Goal: Information Seeking & Learning: Find contact information

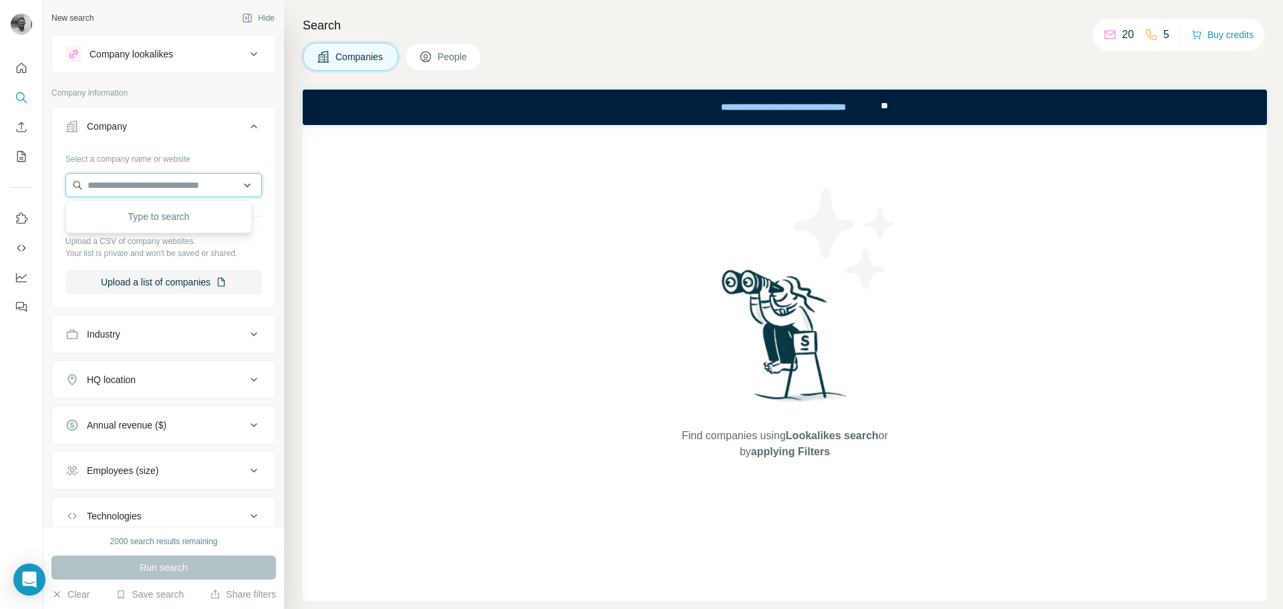
click at [172, 182] on input "text" at bounding box center [163, 185] width 196 height 24
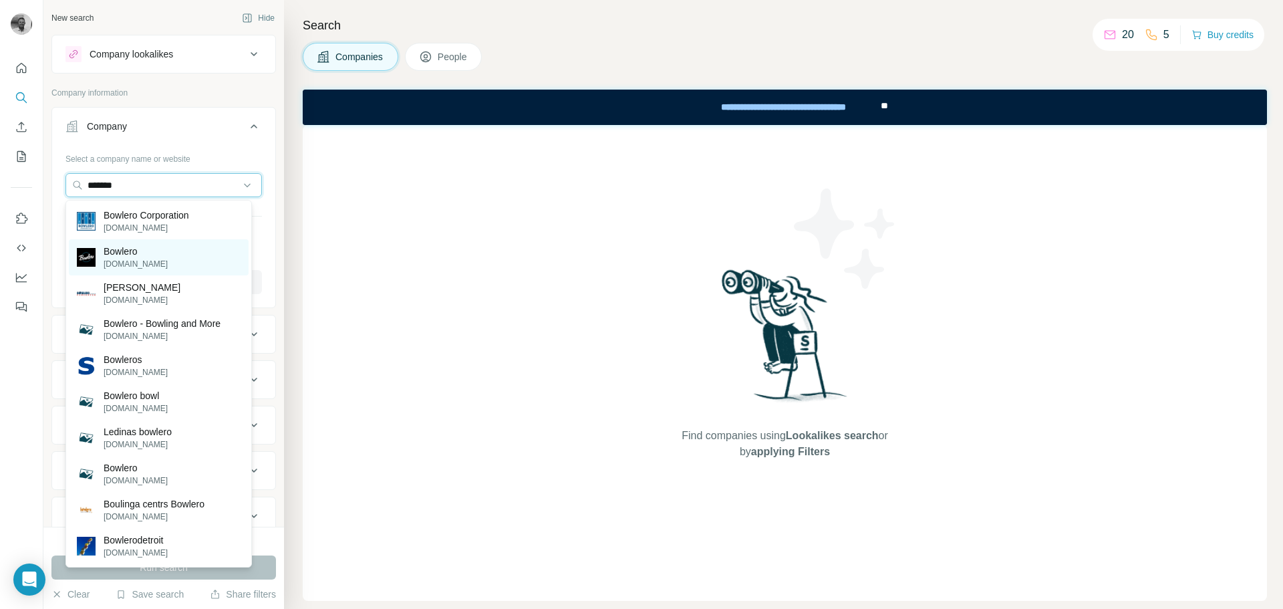
type input "*******"
click at [129, 256] on p "Bowlero" at bounding box center [136, 251] width 64 height 13
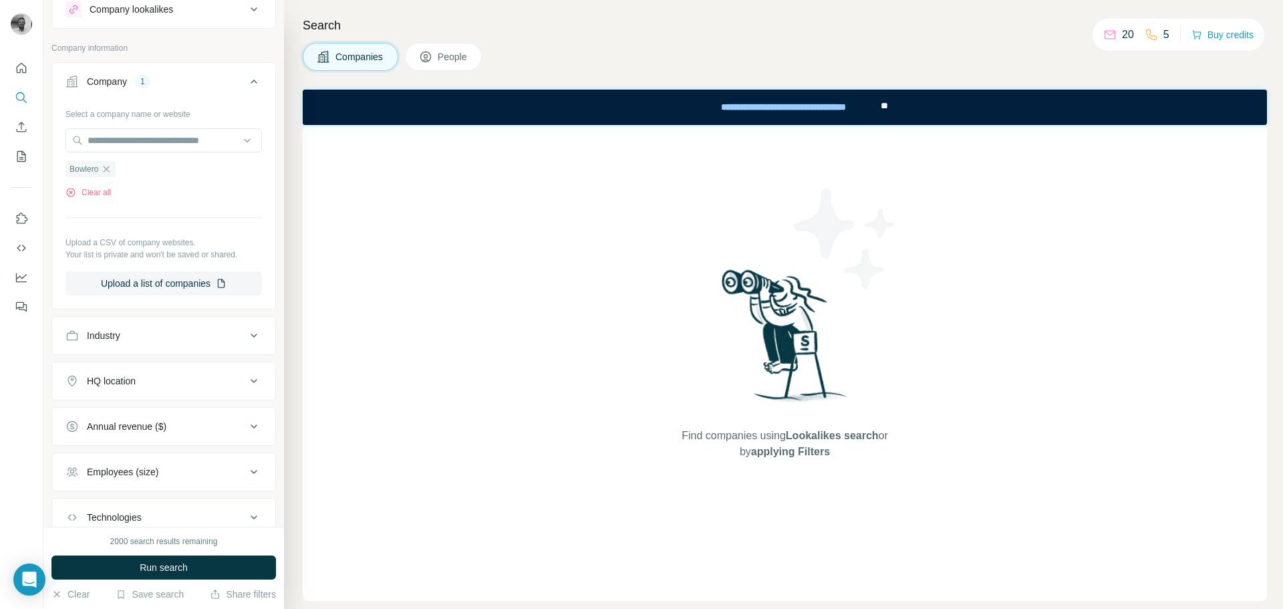
scroll to position [67, 0]
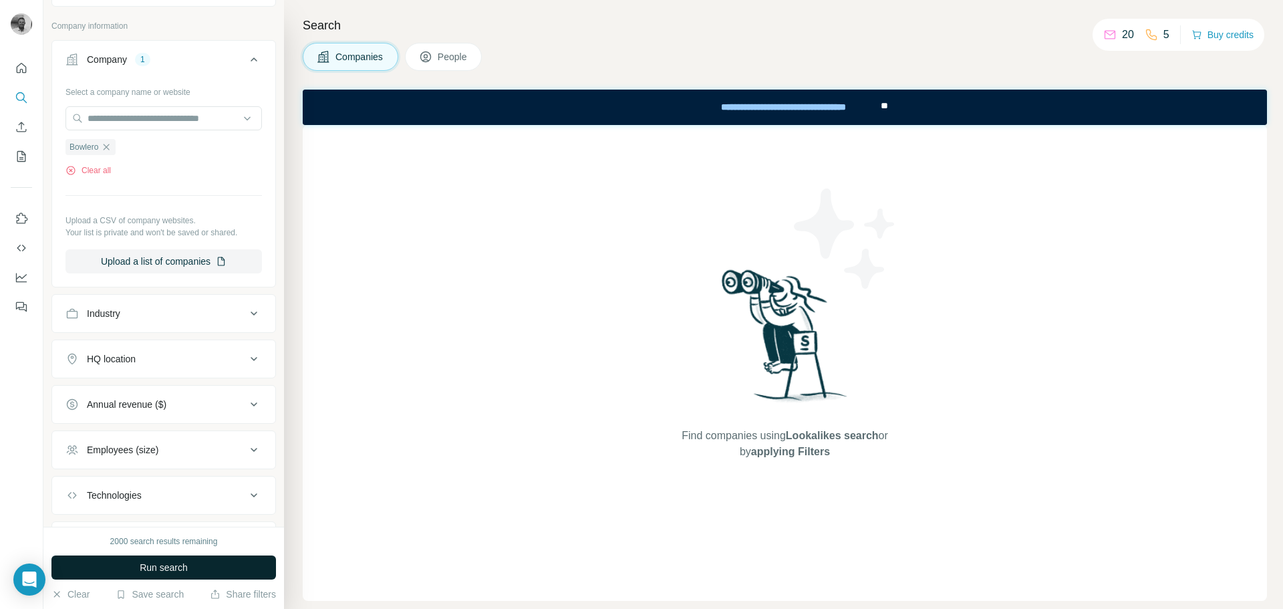
click at [168, 565] on span "Run search" at bounding box center [164, 567] width 48 height 13
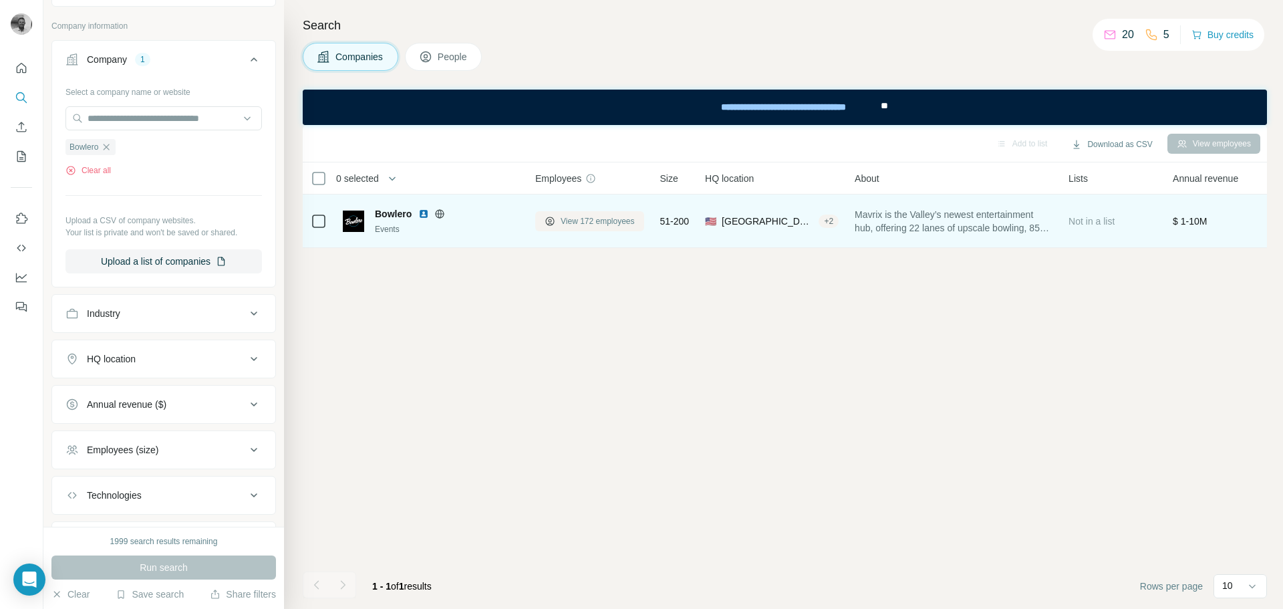
click at [598, 215] on span "View 172 employees" at bounding box center [598, 221] width 74 height 12
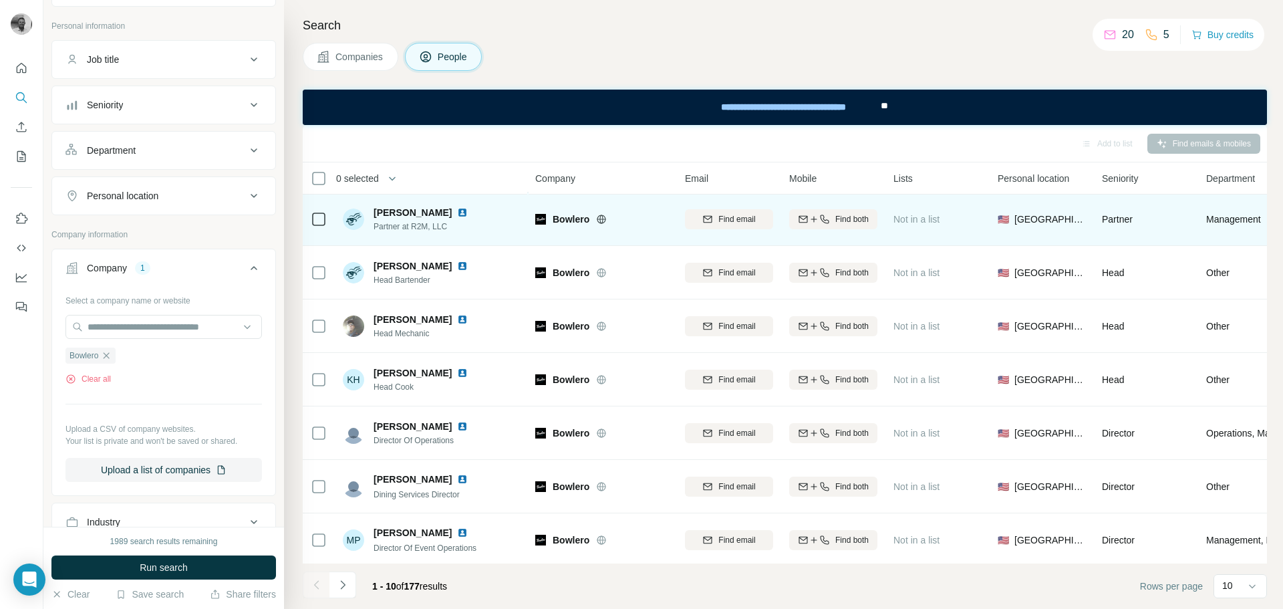
scroll to position [172, 0]
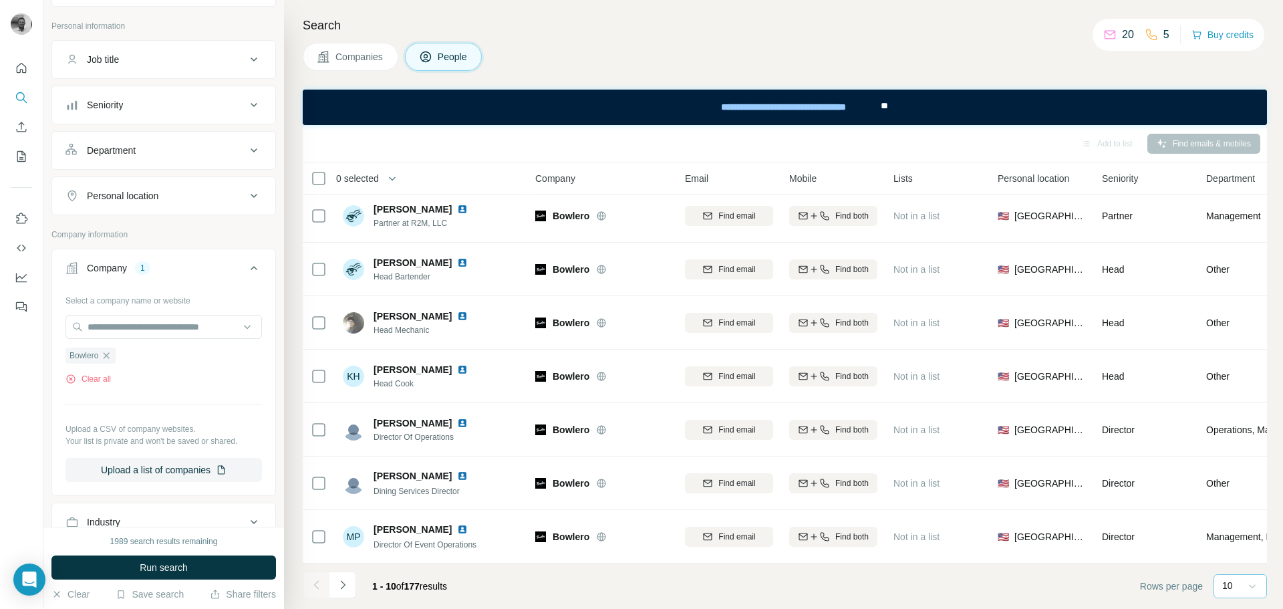
click at [1255, 585] on icon at bounding box center [1251, 585] width 13 height 13
click at [1246, 534] on div "20" at bounding box center [1240, 531] width 31 height 13
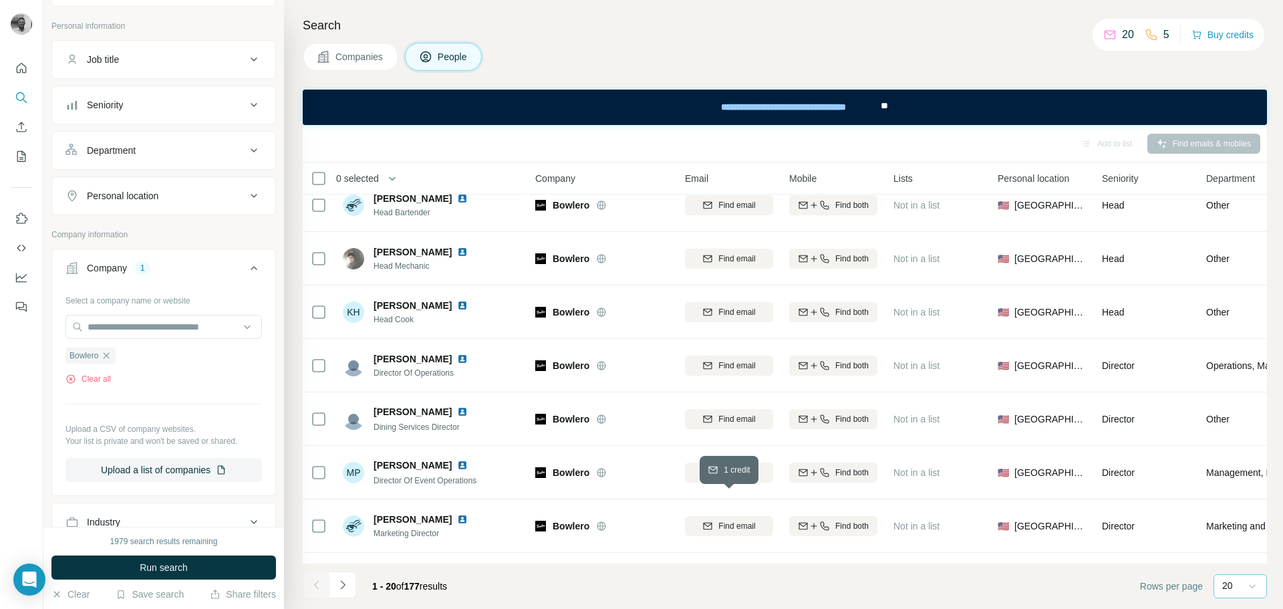
scroll to position [172, 0]
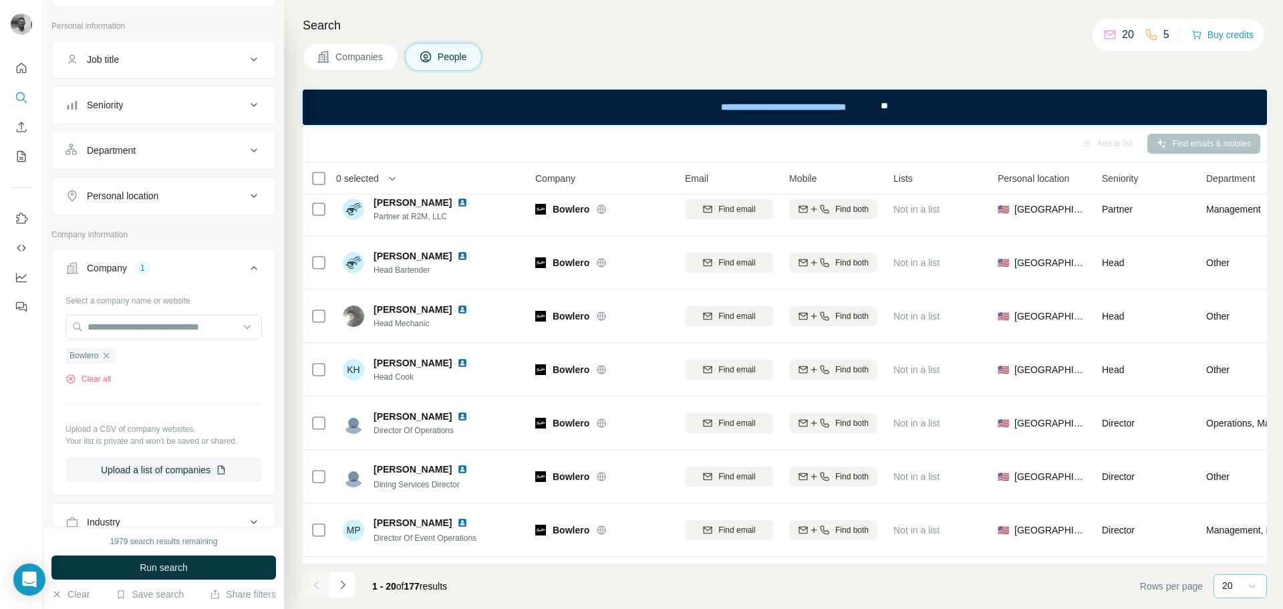
click at [340, 583] on icon "Navigate to next page" at bounding box center [342, 584] width 13 height 13
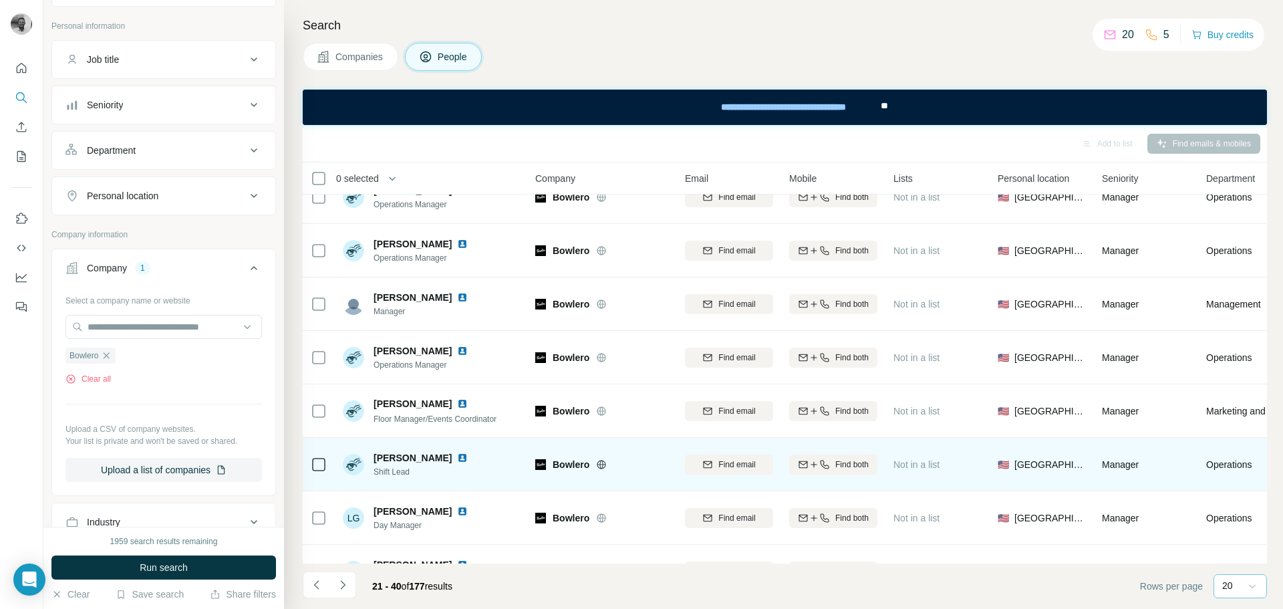
scroll to position [0, 0]
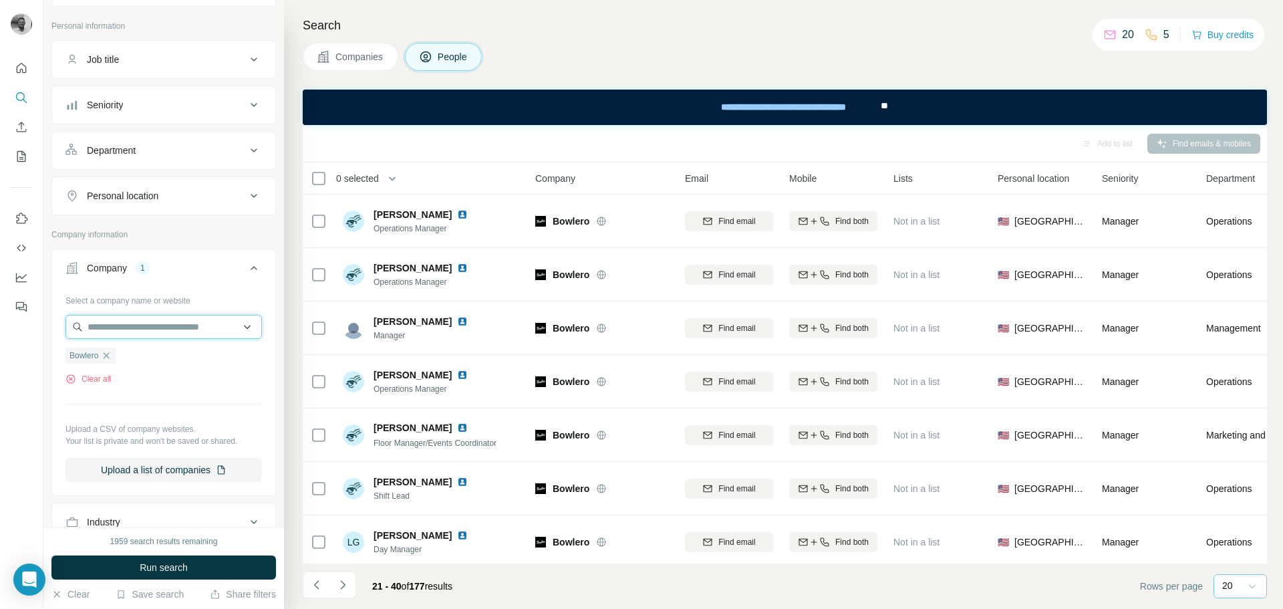
click at [133, 319] on input "text" at bounding box center [163, 327] width 196 height 24
paste input "**********"
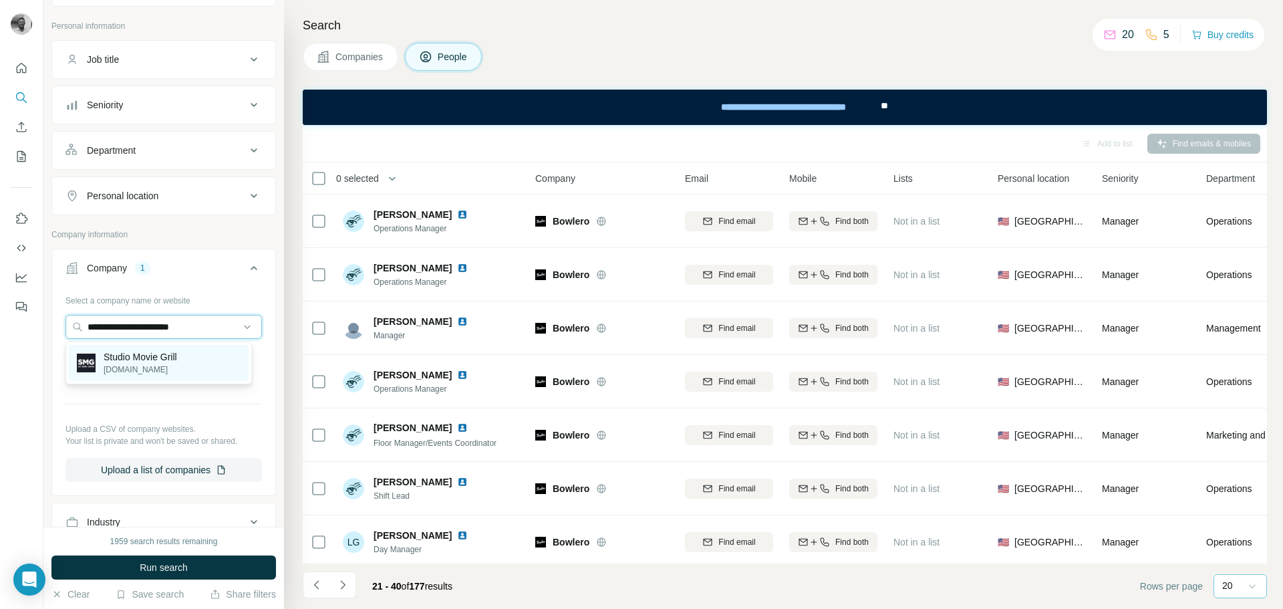
type input "**********"
click at [132, 361] on p "Studio Movie Grill" at bounding box center [140, 356] width 73 height 13
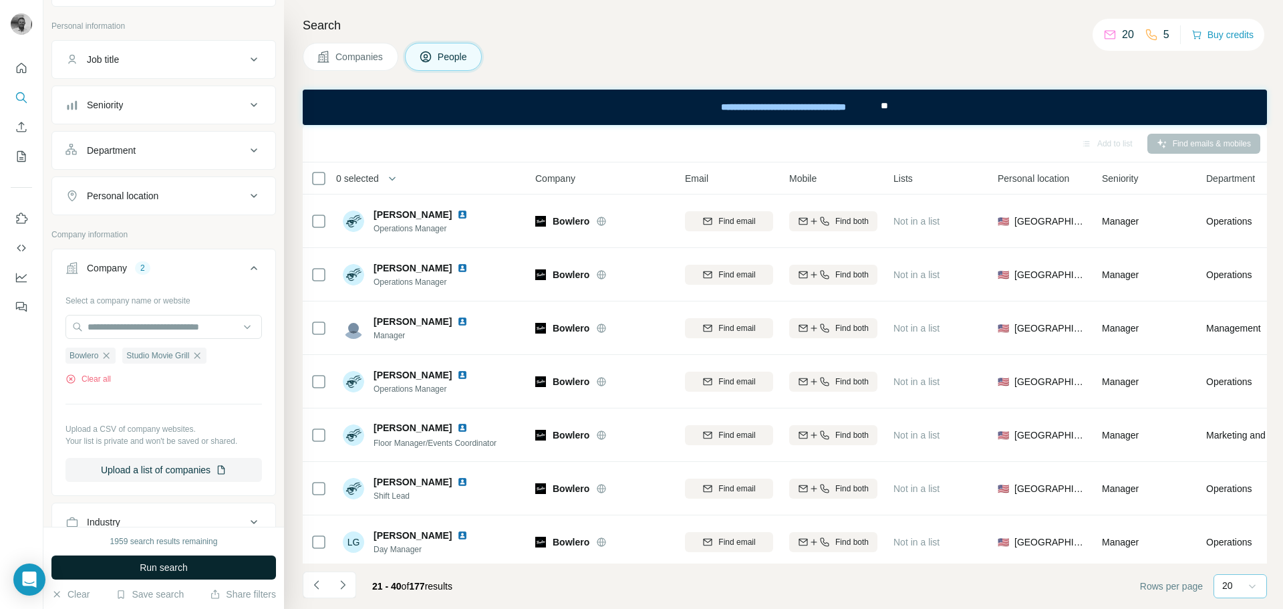
click at [146, 571] on span "Run search" at bounding box center [164, 567] width 48 height 13
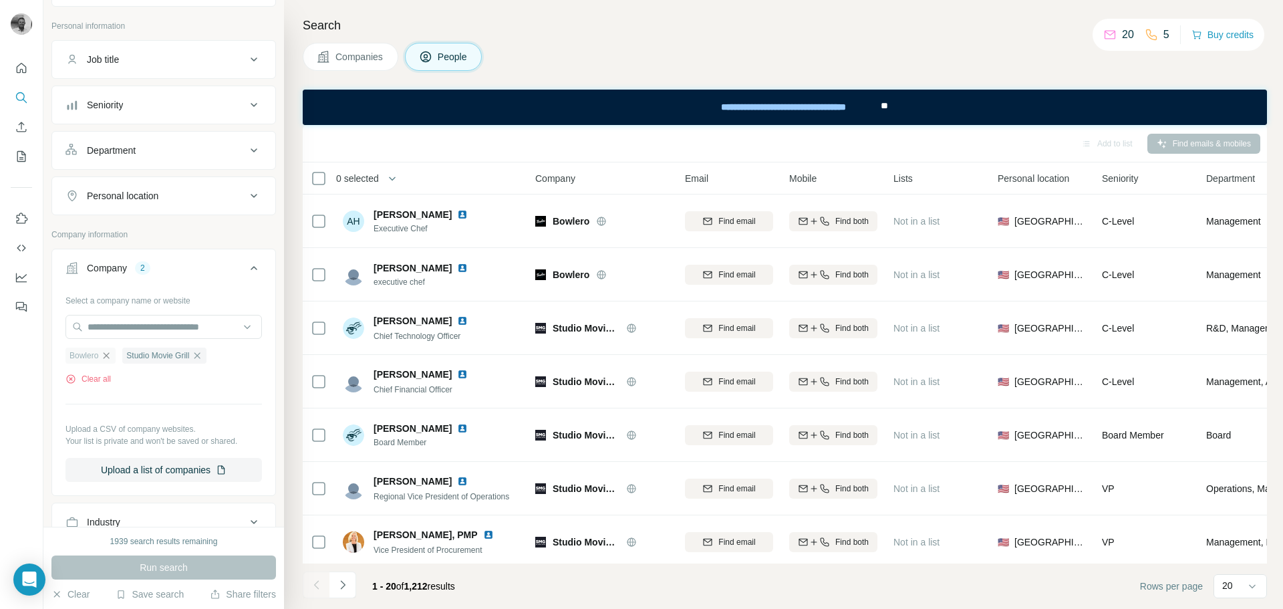
click at [108, 353] on icon "button" at bounding box center [106, 355] width 11 height 11
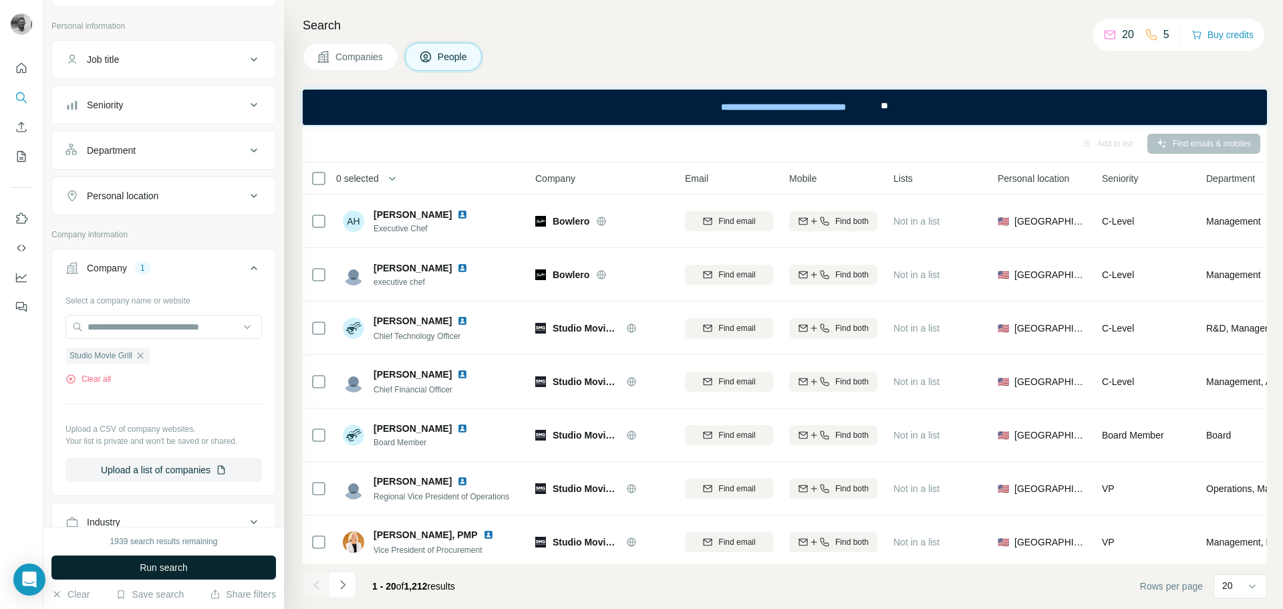
click at [149, 575] on button "Run search" at bounding box center [163, 567] width 224 height 24
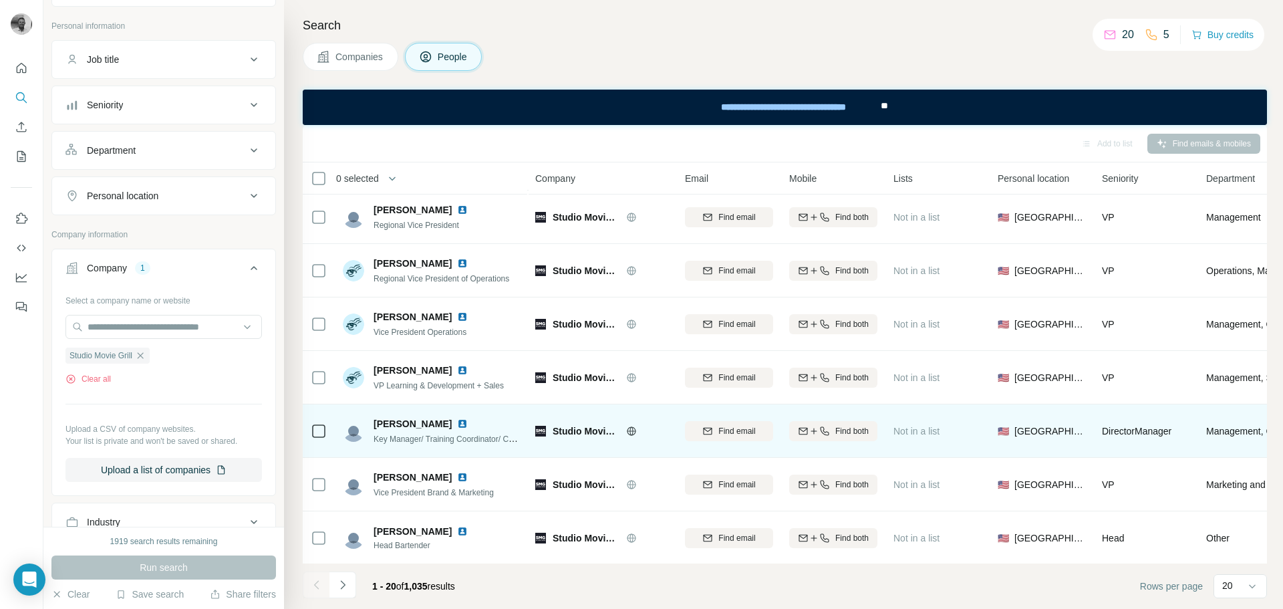
scroll to position [306, 0]
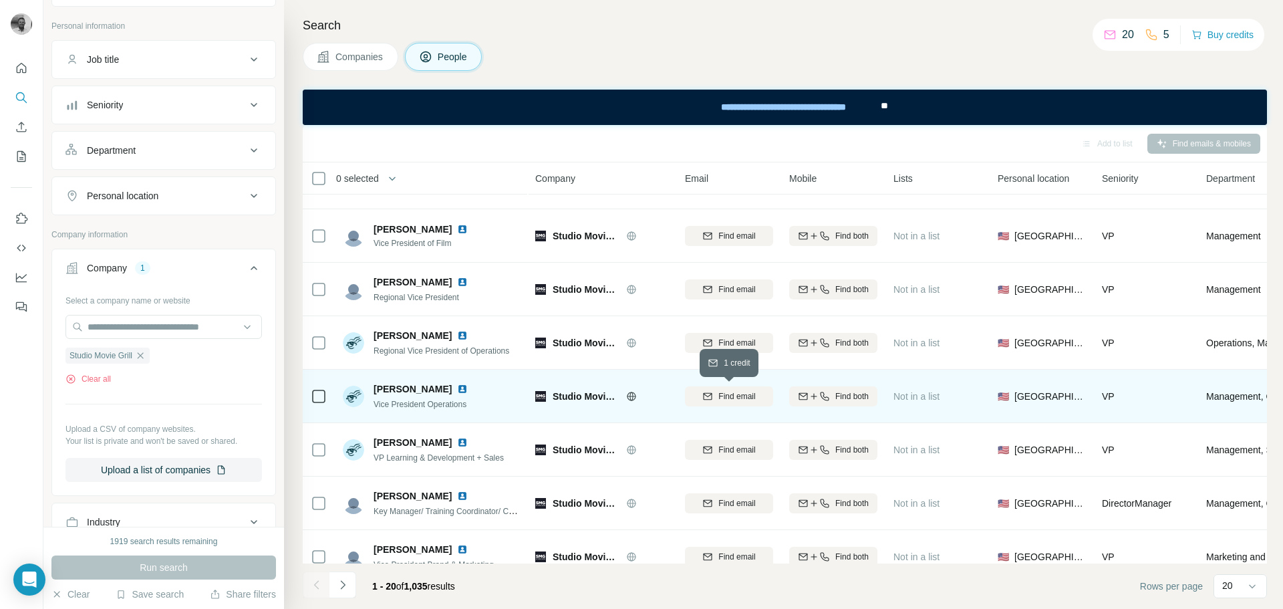
click at [713, 396] on icon "button" at bounding box center [707, 396] width 11 height 11
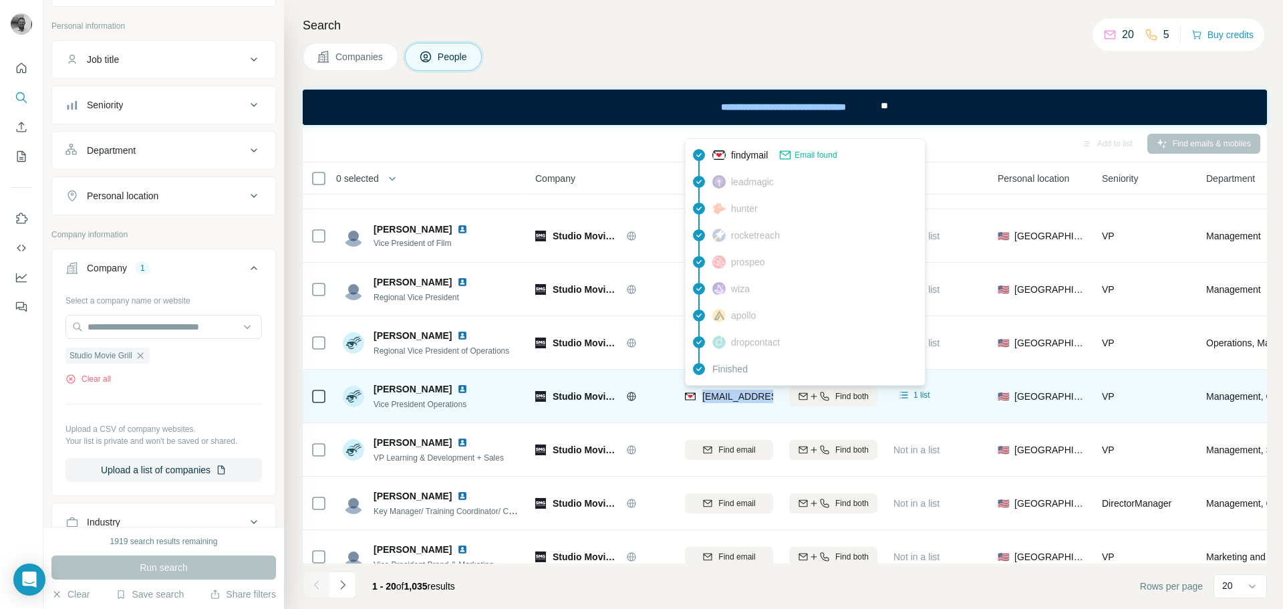
drag, startPoint x: 702, startPoint y: 399, endPoint x: 772, endPoint y: 400, distance: 70.2
click at [772, 400] on div "[EMAIL_ADDRESS][DOMAIN_NAME]" at bounding box center [767, 396] width 165 height 13
copy span "mmccreary@stu"
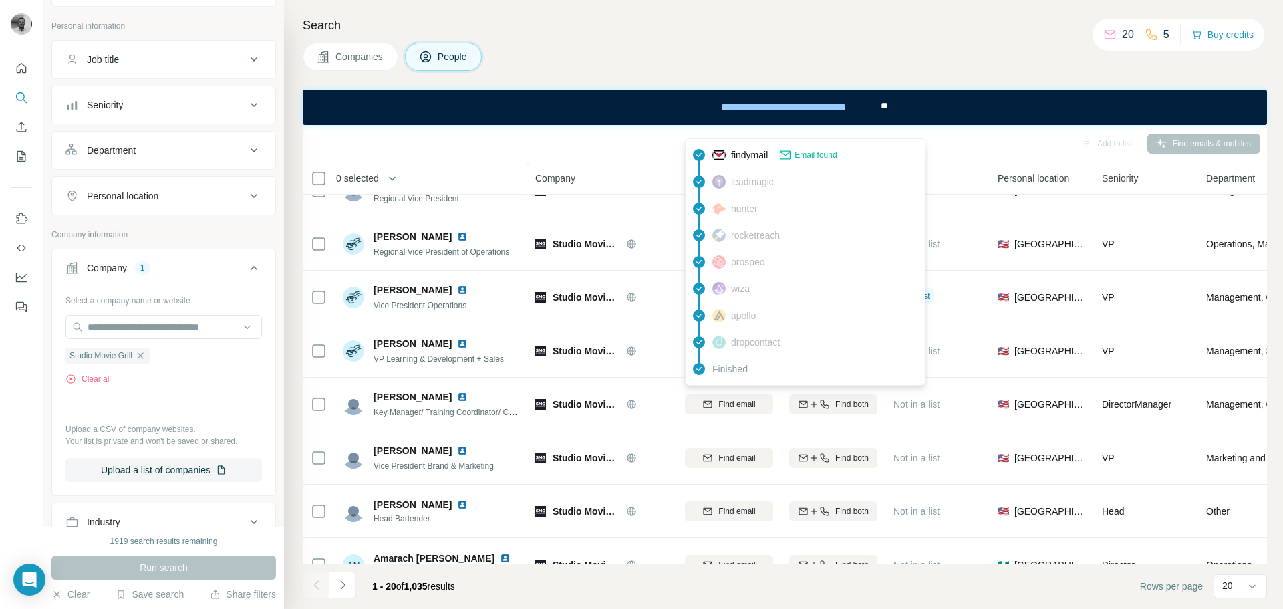
scroll to position [440, 0]
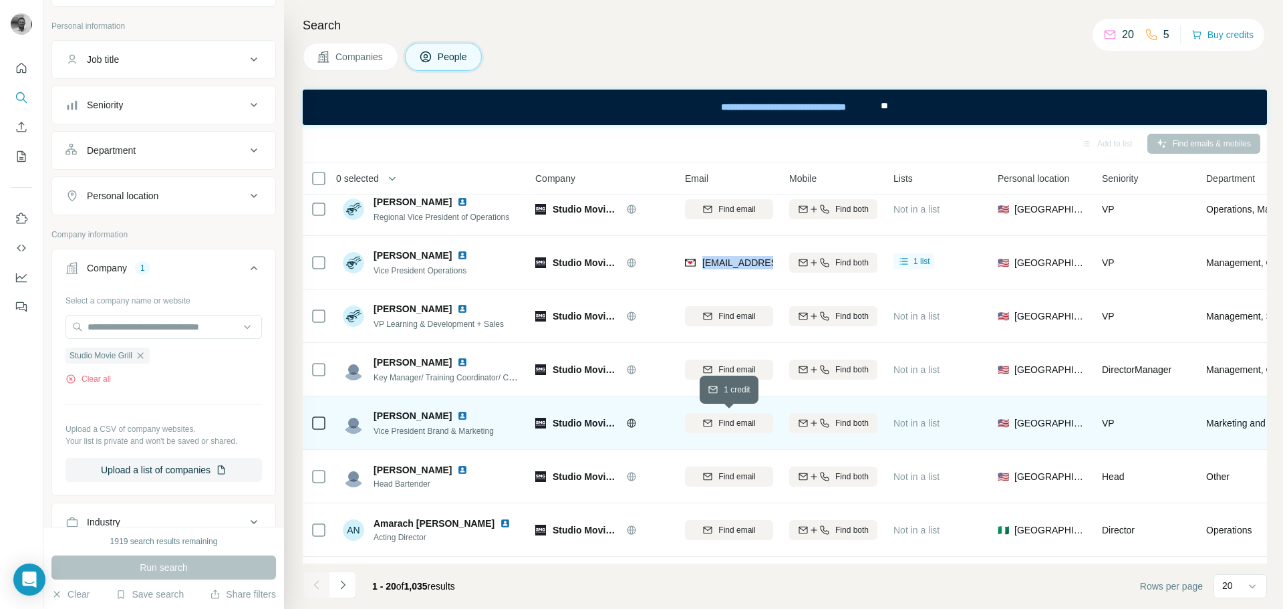
click at [711, 425] on icon "button" at bounding box center [707, 423] width 11 height 11
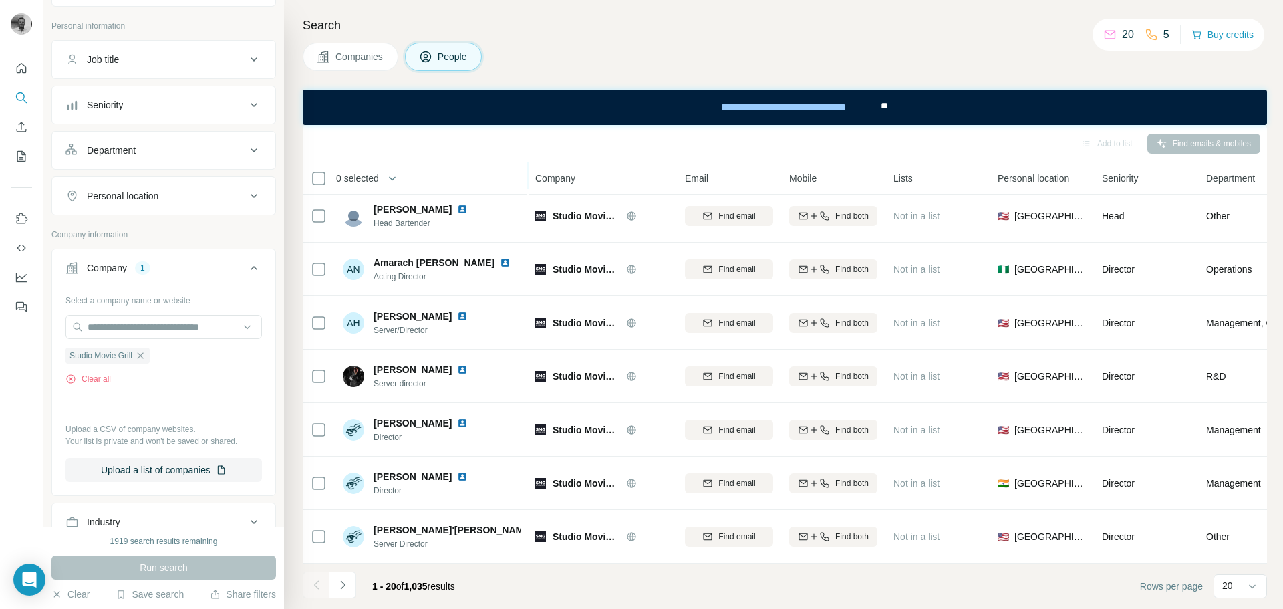
scroll to position [707, 0]
click at [345, 586] on icon "Navigate to next page" at bounding box center [342, 584] width 13 height 13
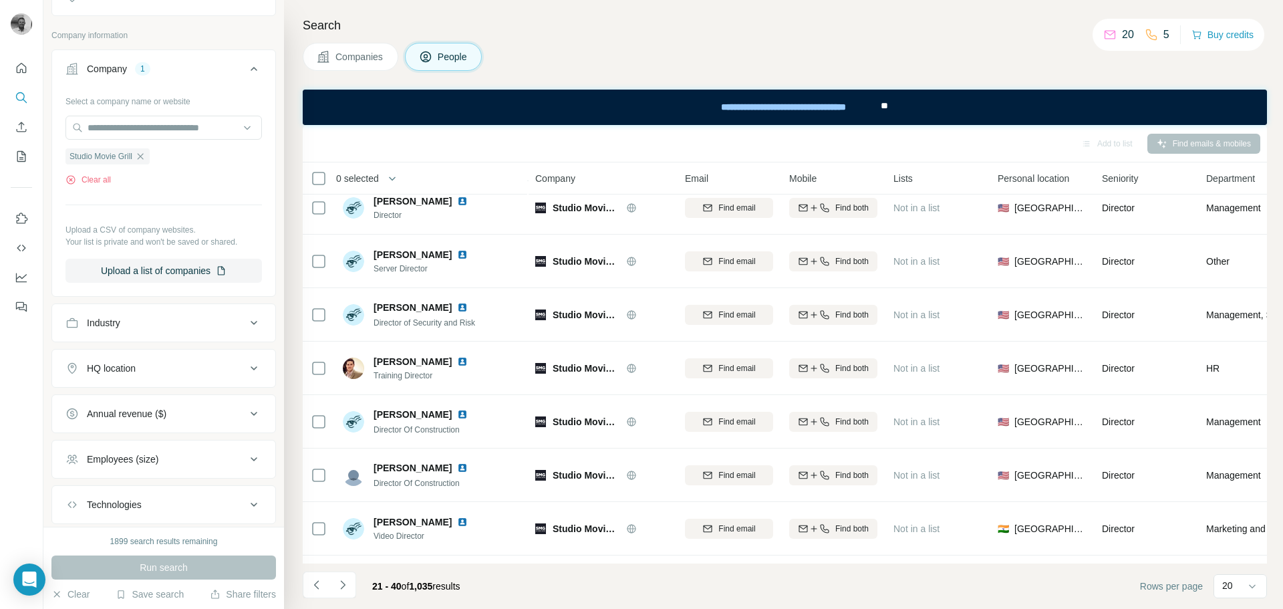
scroll to position [267, 0]
click at [182, 266] on button "Upload a list of companies" at bounding box center [163, 269] width 196 height 24
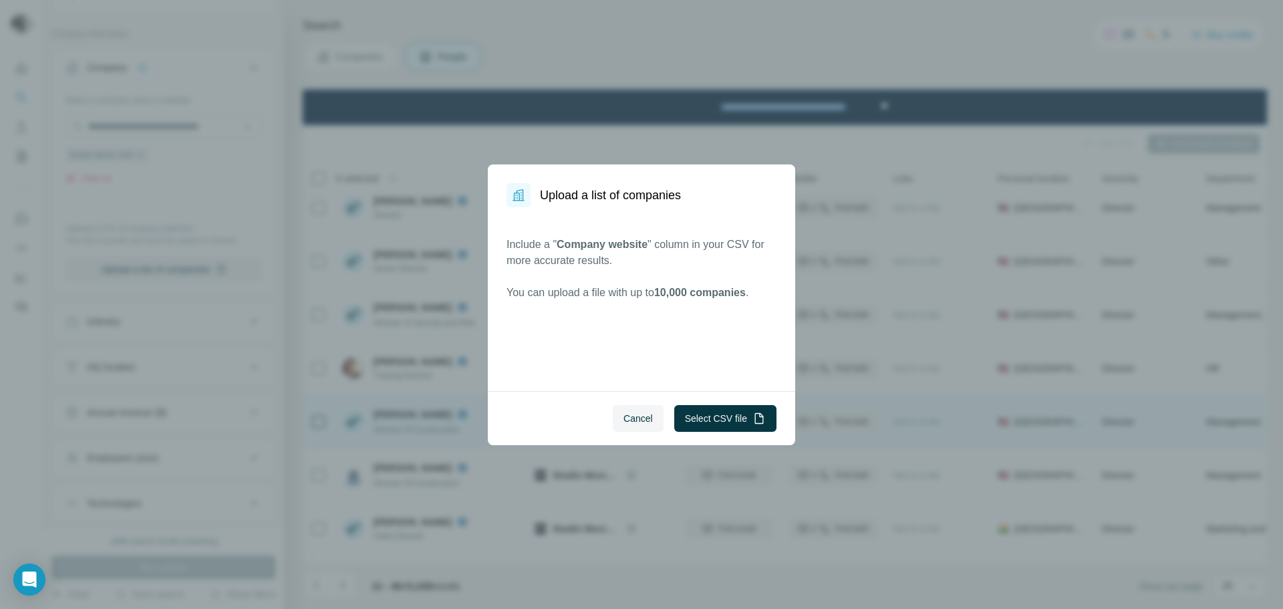
click at [635, 416] on span "Cancel" at bounding box center [637, 418] width 29 height 13
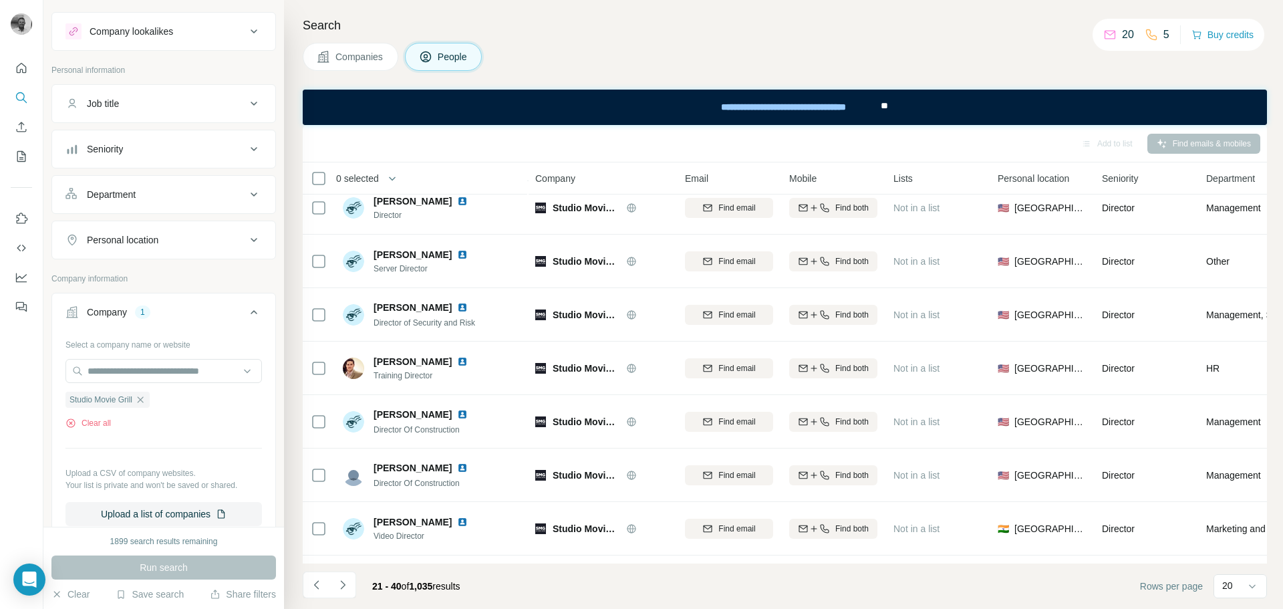
scroll to position [0, 0]
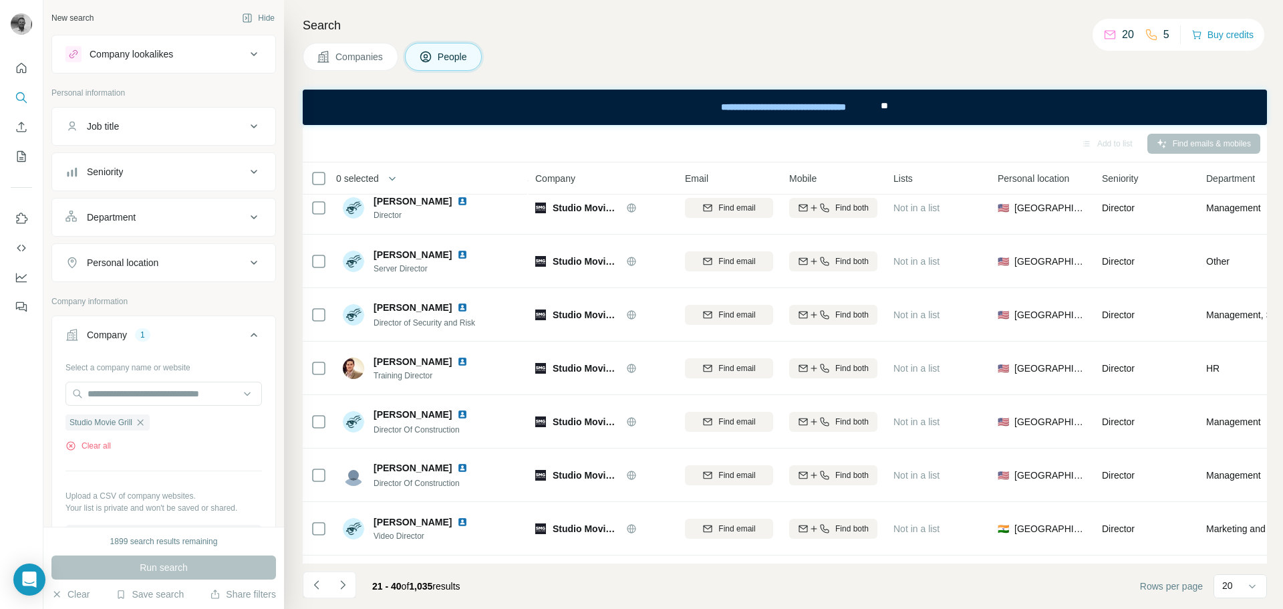
click at [144, 53] on div "Company lookalikes" at bounding box center [132, 53] width 84 height 13
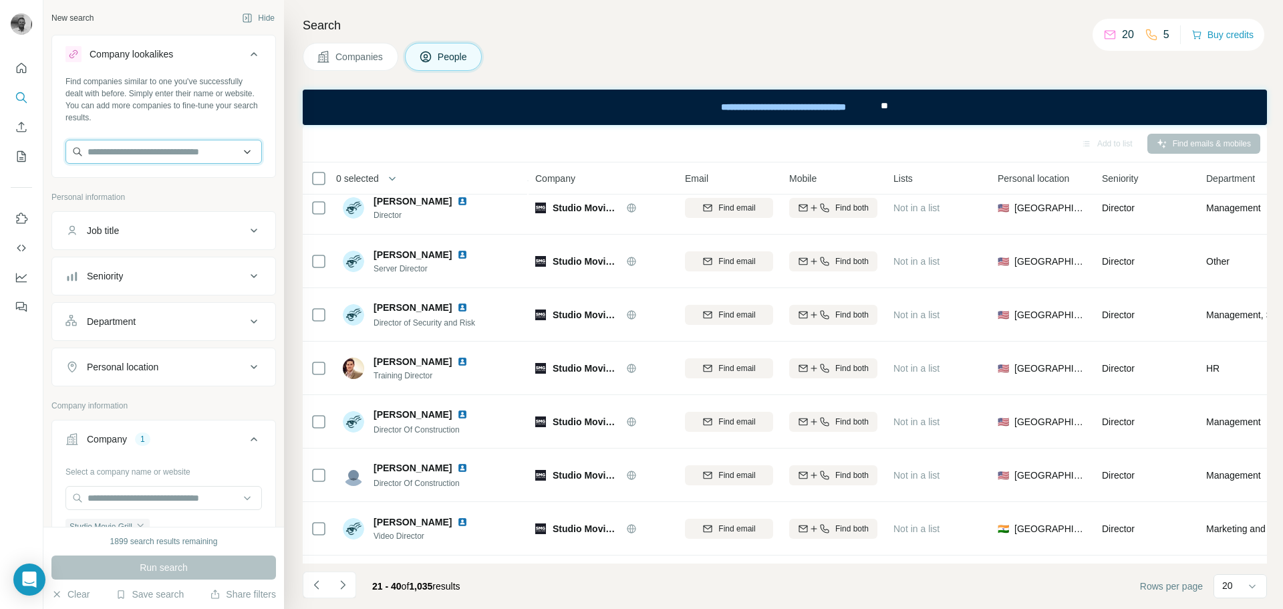
click at [144, 151] on input "text" at bounding box center [163, 152] width 196 height 24
type input "*"
type input "*******"
click at [125, 183] on p "Puttery" at bounding box center [136, 181] width 64 height 13
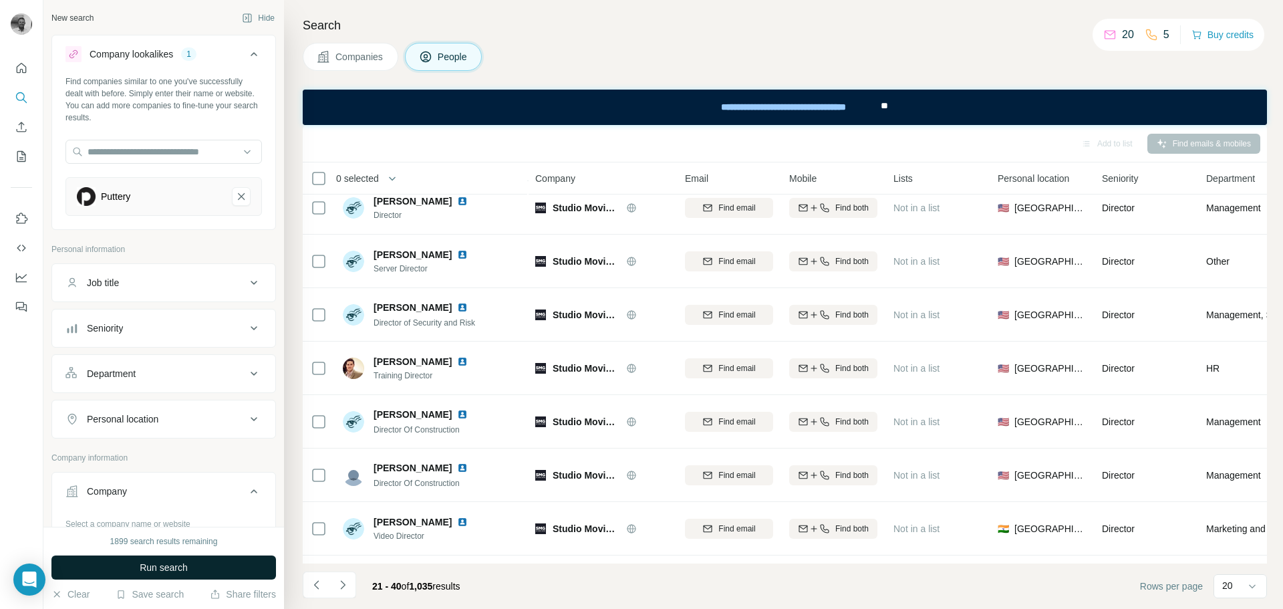
click at [166, 571] on span "Run search" at bounding box center [164, 567] width 48 height 13
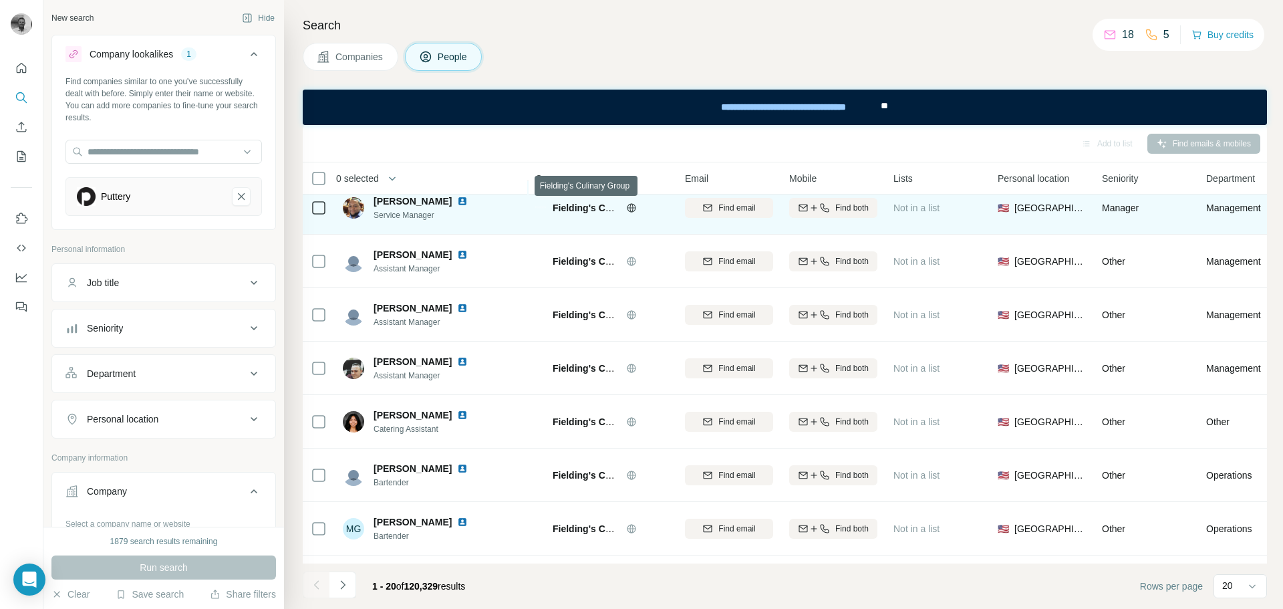
scroll to position [707, 0]
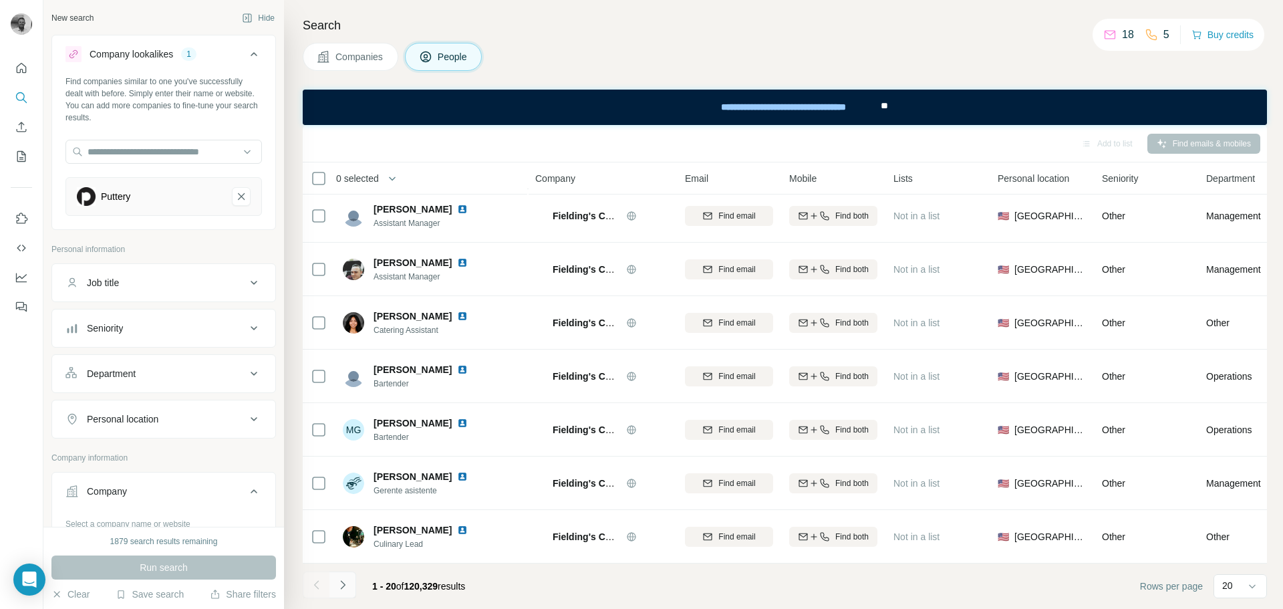
click at [348, 580] on icon "Navigate to next page" at bounding box center [342, 584] width 13 height 13
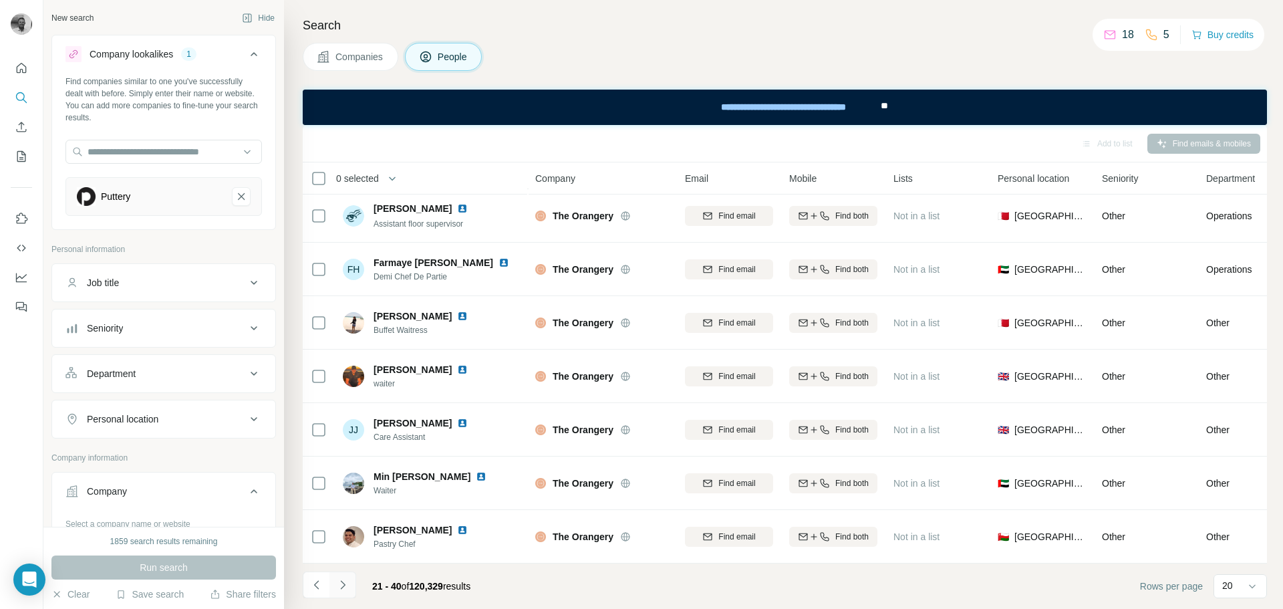
click at [343, 583] on icon "Navigate to next page" at bounding box center [342, 584] width 5 height 9
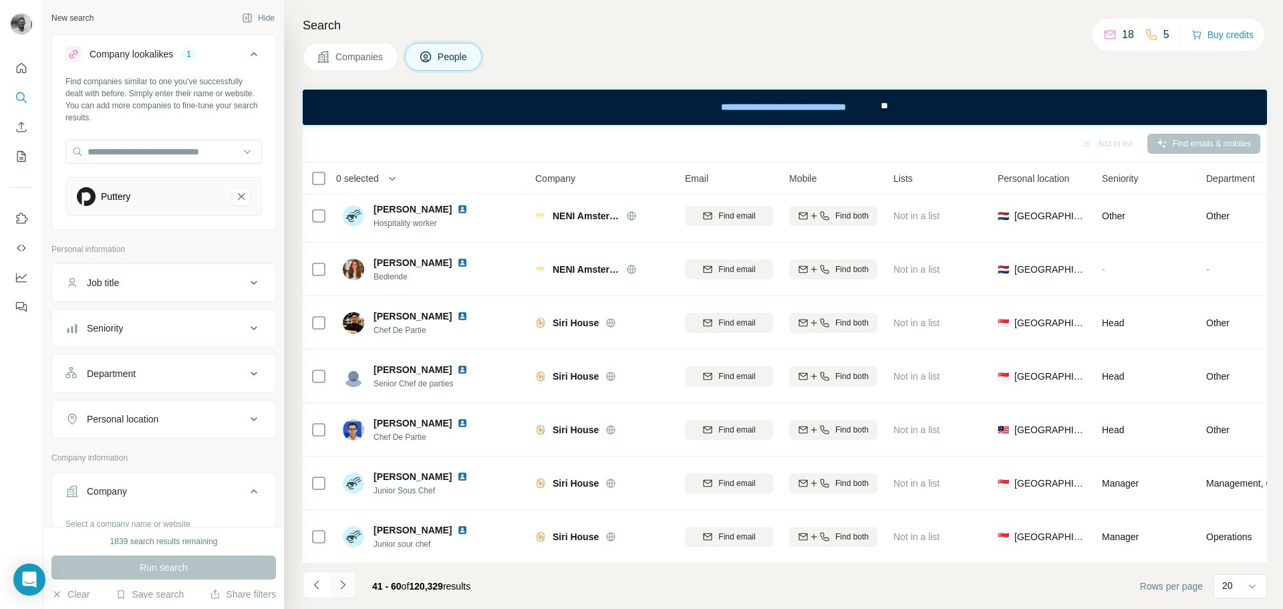
click at [343, 583] on icon "Navigate to next page" at bounding box center [342, 584] width 5 height 9
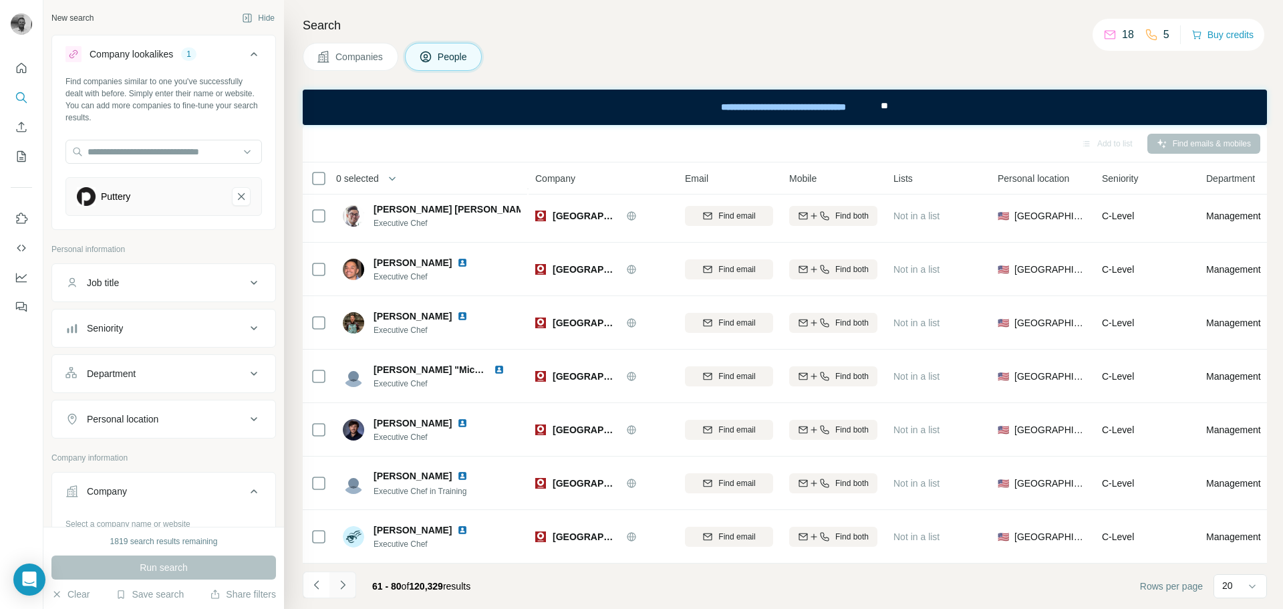
click at [343, 583] on icon "Navigate to next page" at bounding box center [342, 584] width 5 height 9
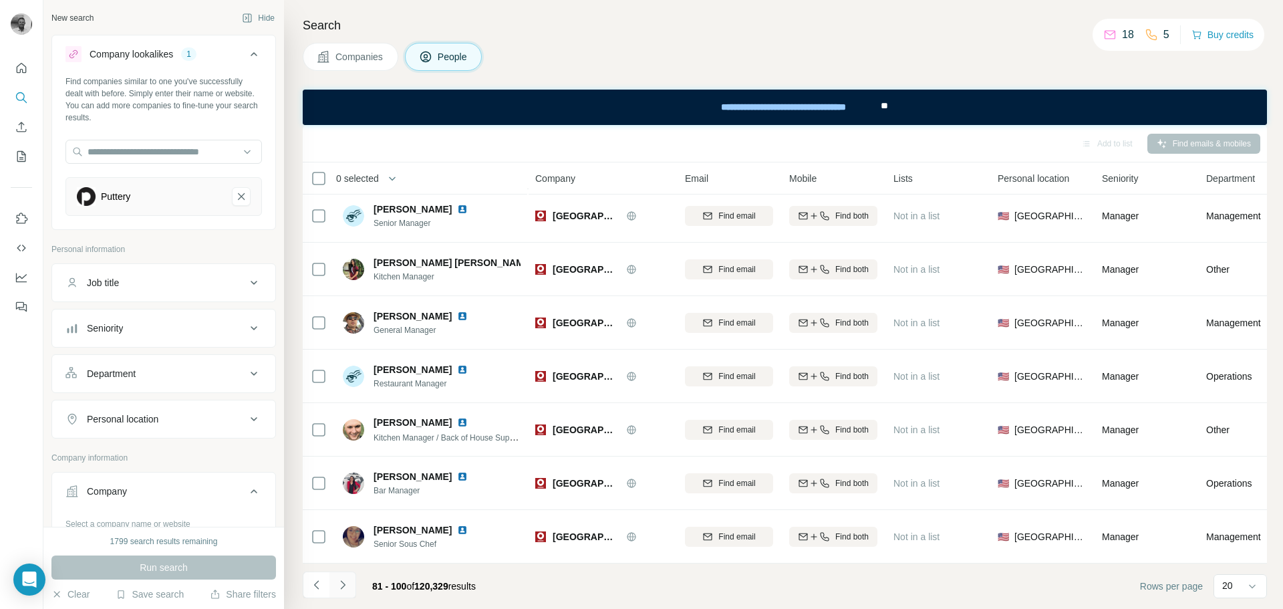
click at [343, 583] on icon "Navigate to next page" at bounding box center [342, 584] width 5 height 9
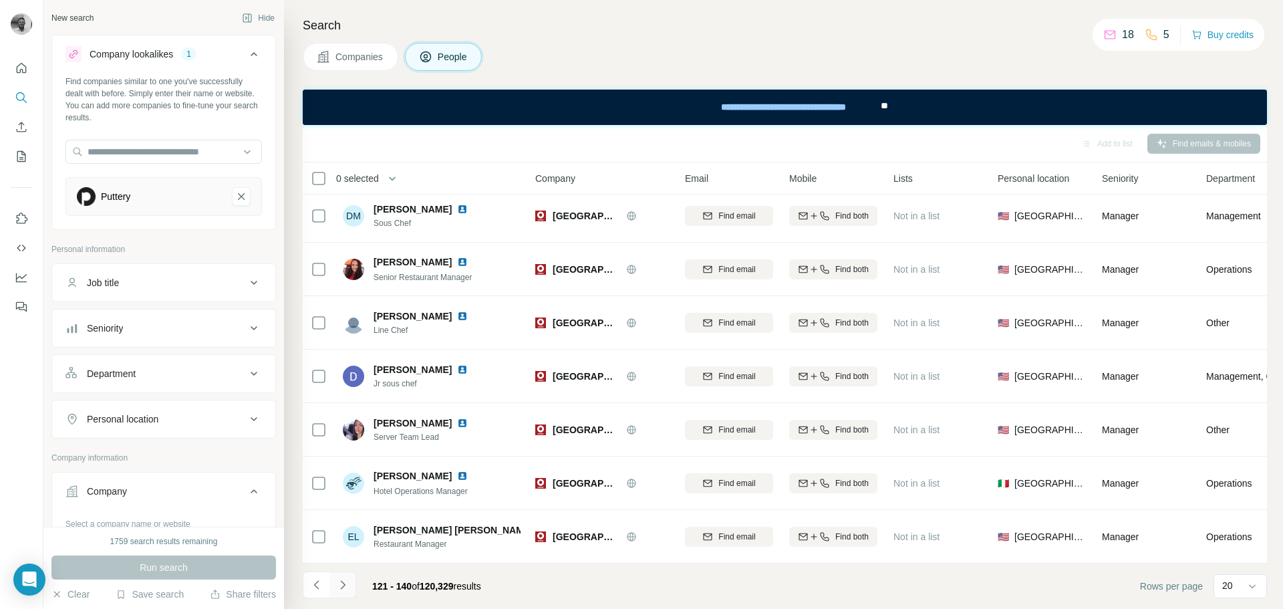
click at [343, 583] on icon "Navigate to next page" at bounding box center [342, 584] width 5 height 9
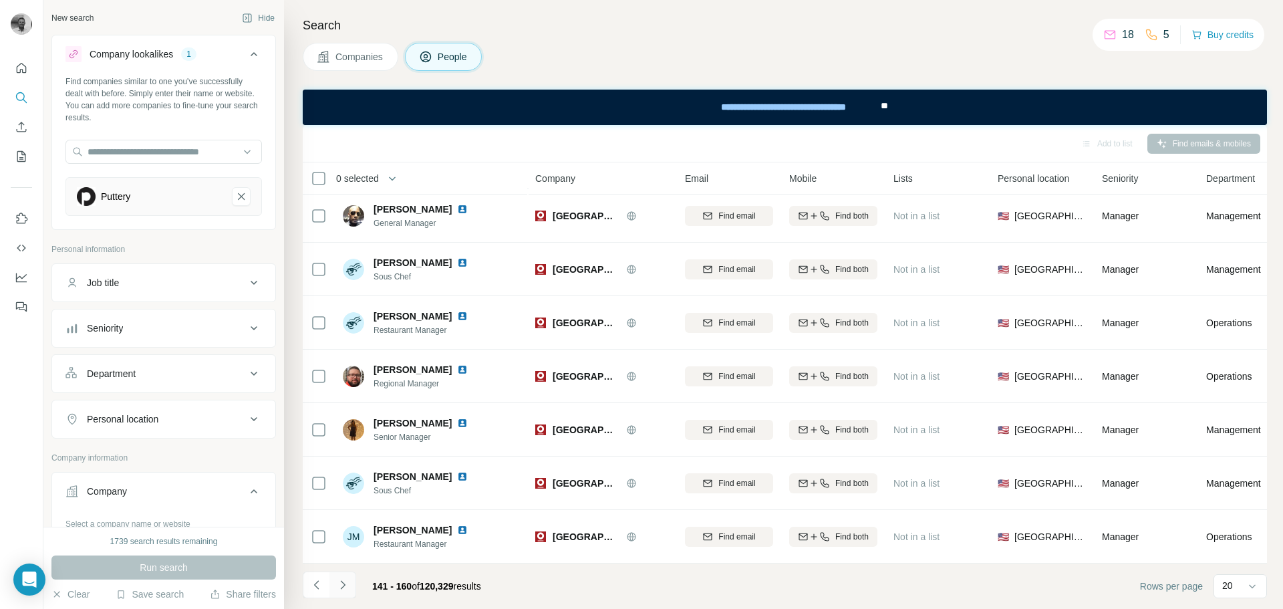
click at [343, 583] on icon "Navigate to next page" at bounding box center [342, 584] width 5 height 9
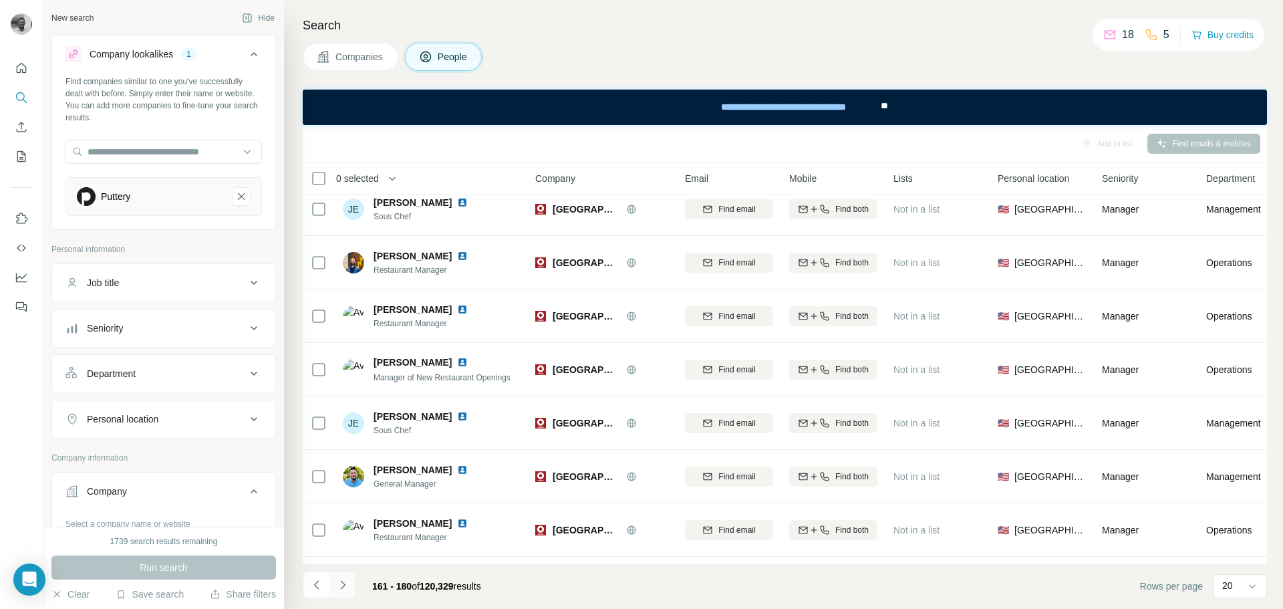
scroll to position [707, 0]
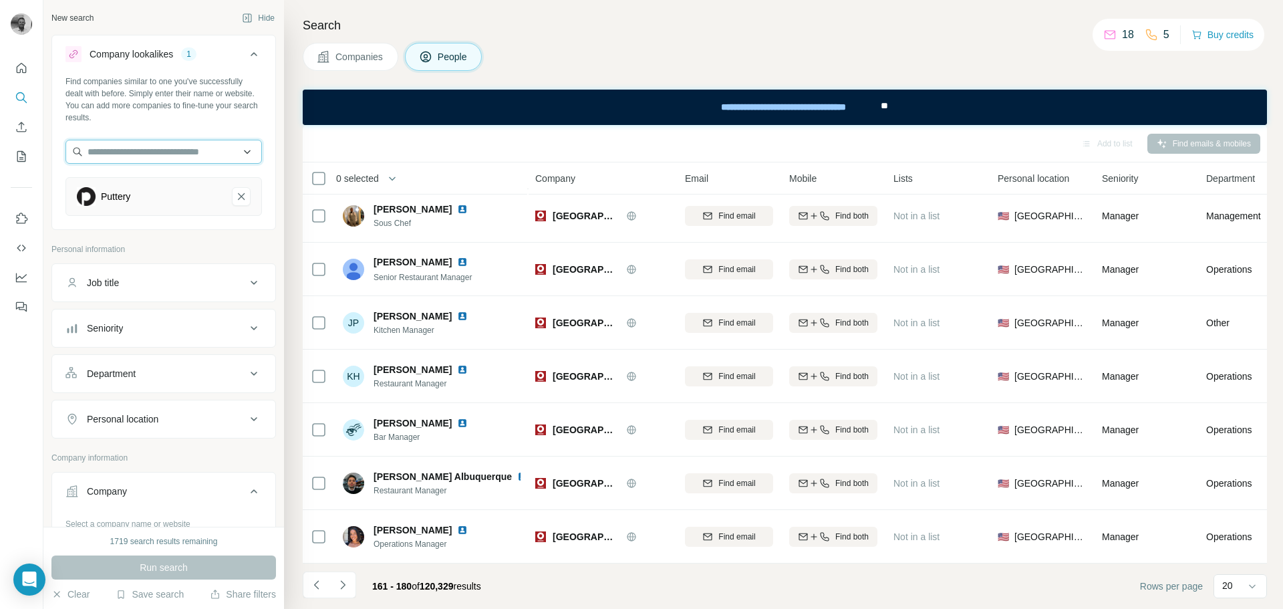
click at [192, 154] on input "text" at bounding box center [163, 152] width 196 height 24
type input "*********"
click at [133, 191] on p "[DOMAIN_NAME]" at bounding box center [136, 194] width 64 height 12
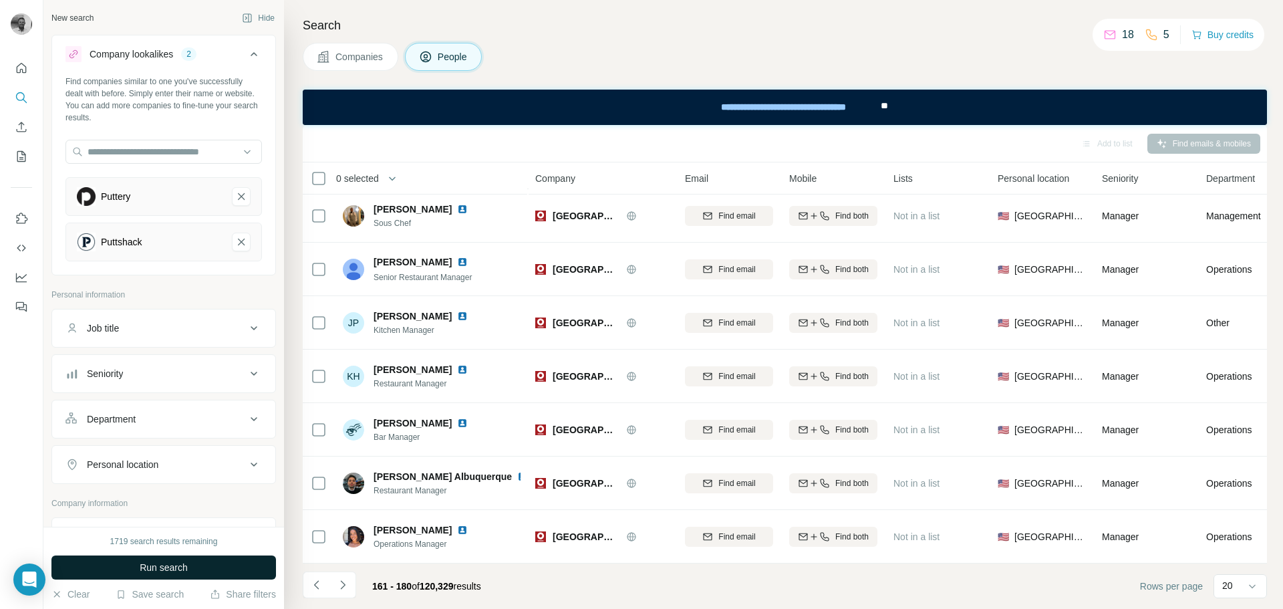
click at [160, 570] on span "Run search" at bounding box center [164, 567] width 48 height 13
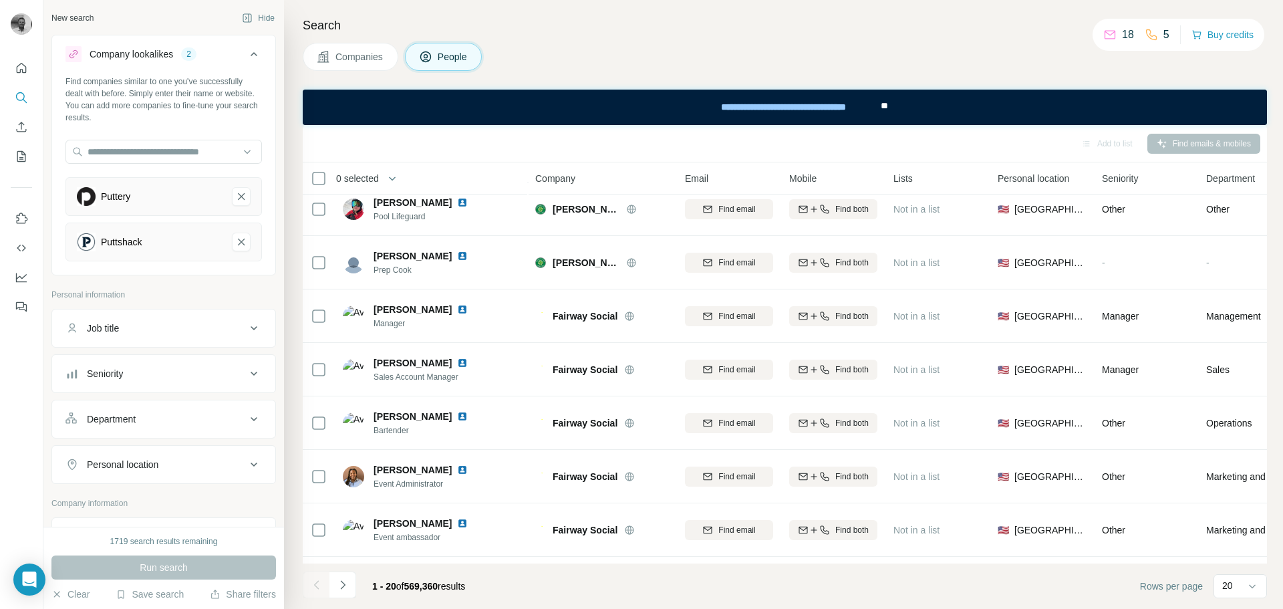
scroll to position [707, 0]
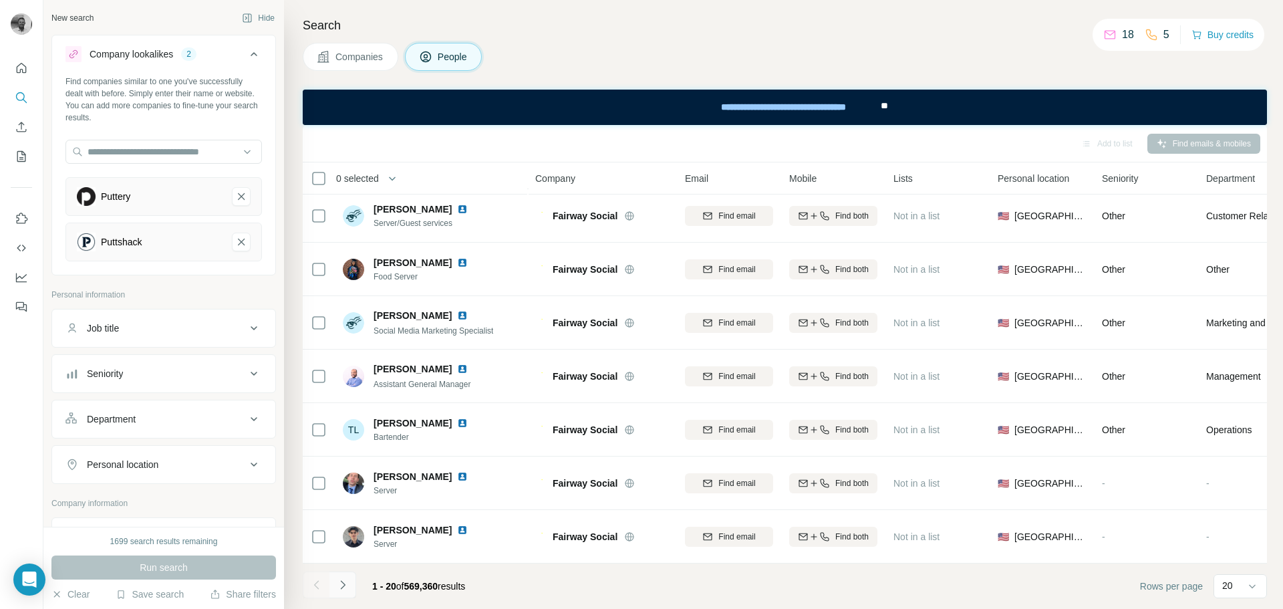
click at [336, 584] on icon "Navigate to next page" at bounding box center [342, 584] width 13 height 13
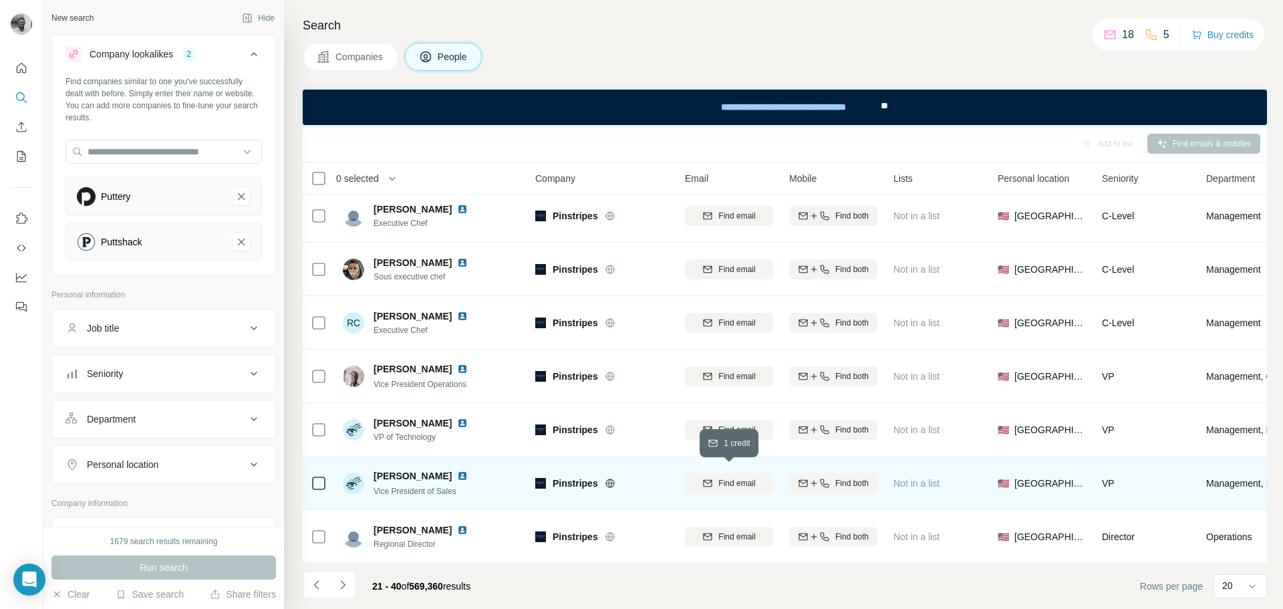
click at [716, 477] on div "Find email" at bounding box center [729, 483] width 88 height 12
drag, startPoint x: 422, startPoint y: 468, endPoint x: 375, endPoint y: 470, distance: 46.1
click at [375, 470] on span "[PERSON_NAME]" at bounding box center [412, 475] width 78 height 13
copy span "[PERSON_NAME]"
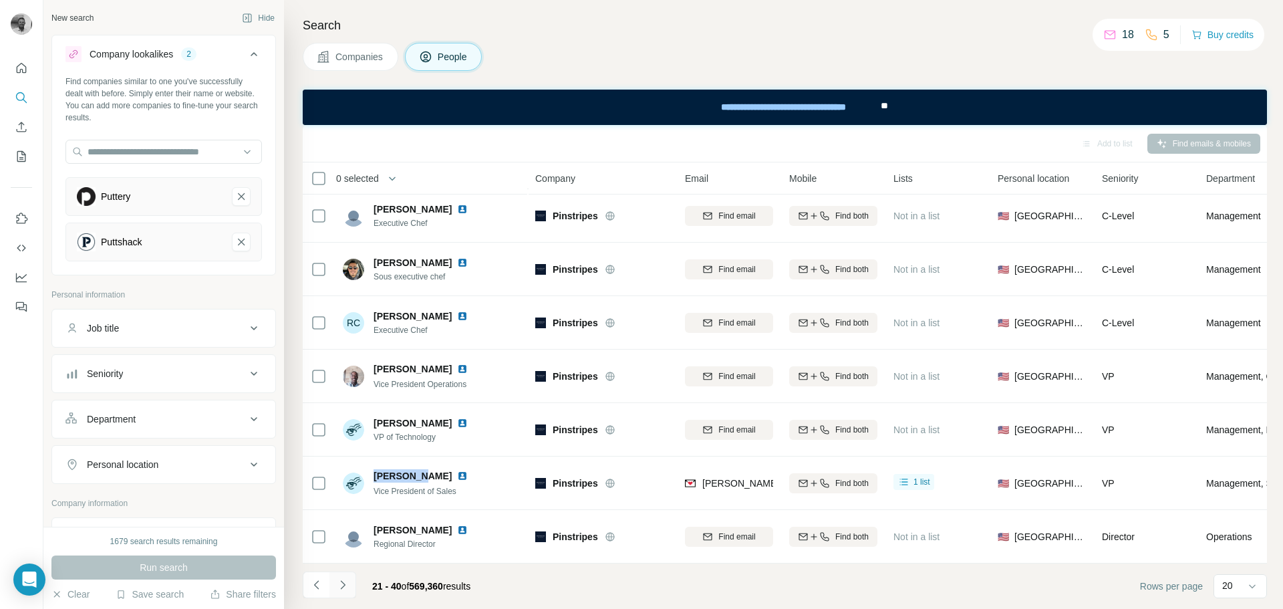
click at [345, 583] on icon "Navigate to next page" at bounding box center [342, 584] width 13 height 13
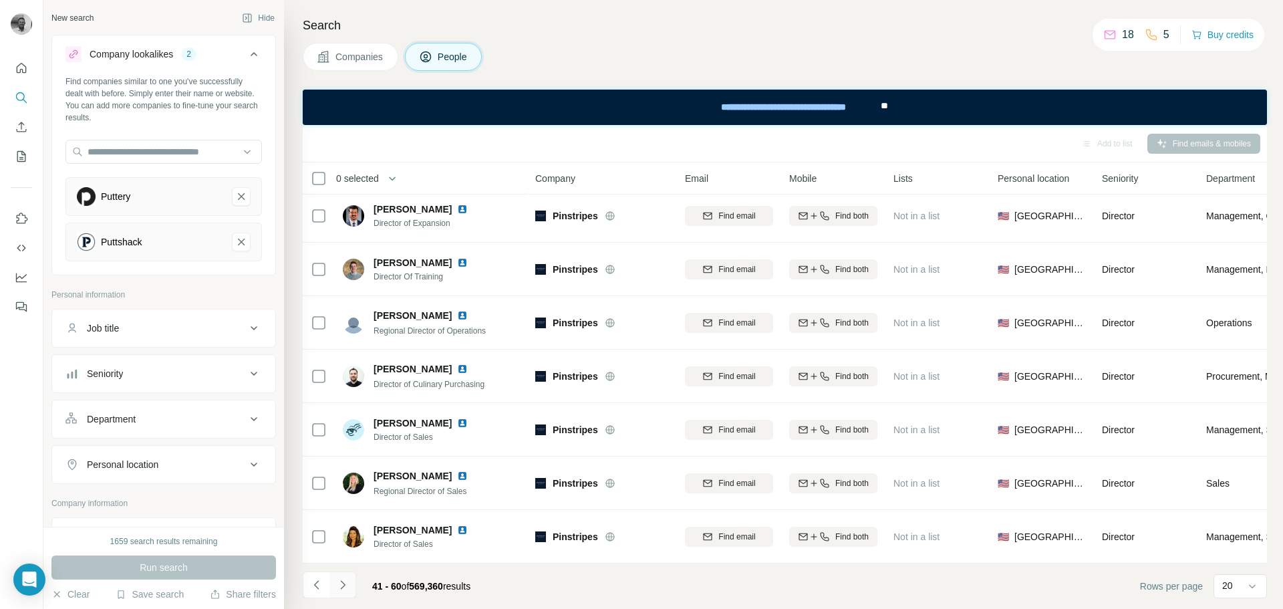
click at [346, 588] on icon "Navigate to next page" at bounding box center [342, 584] width 13 height 13
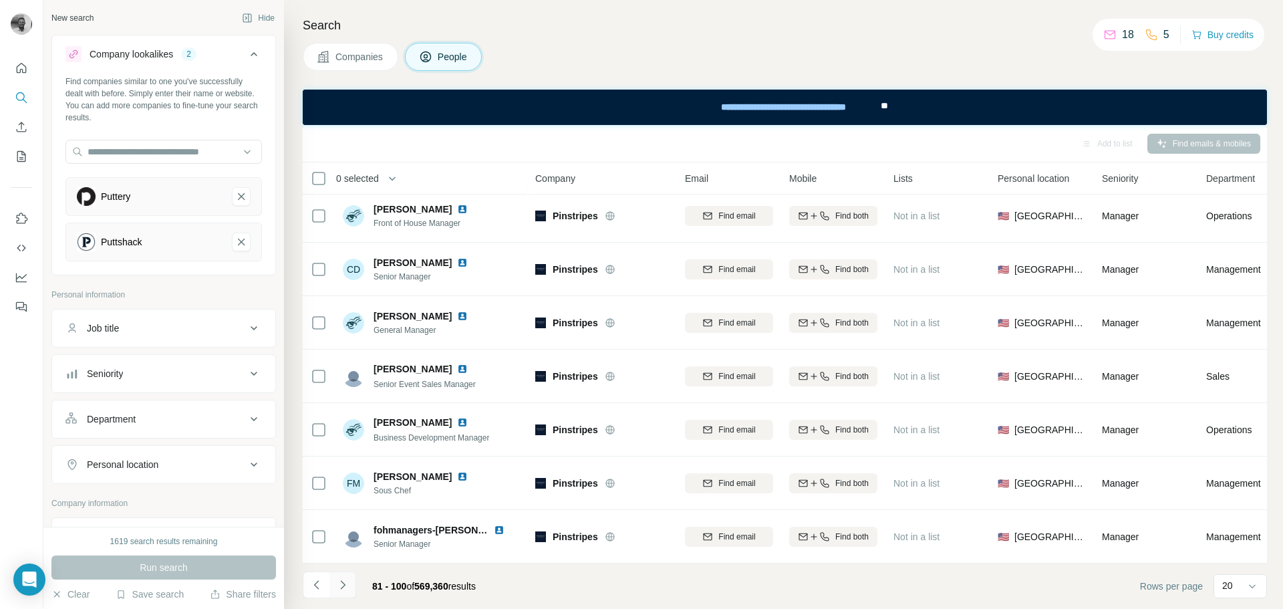
click at [346, 588] on icon "Navigate to next page" at bounding box center [342, 584] width 13 height 13
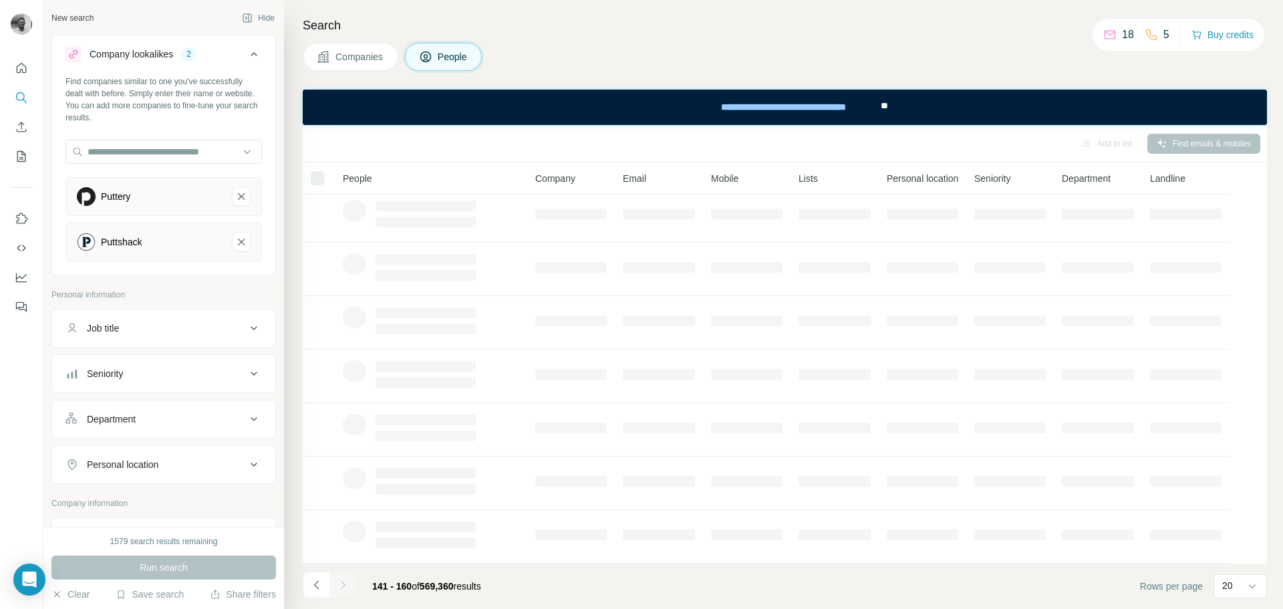
scroll to position [172, 0]
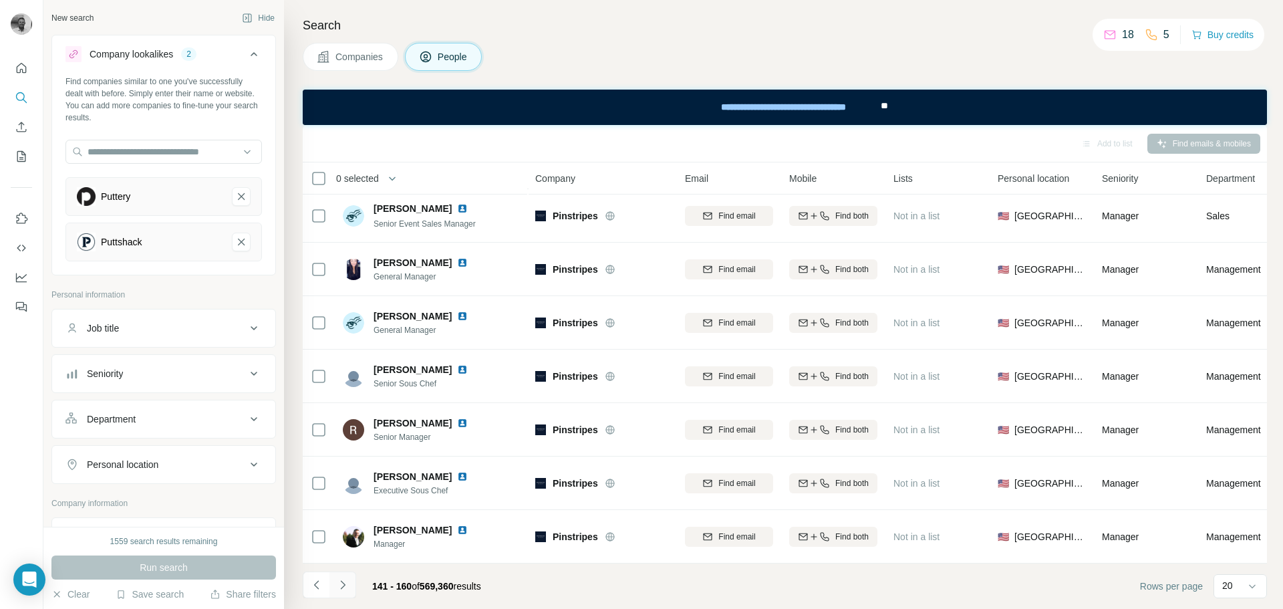
click at [346, 588] on icon "Navigate to next page" at bounding box center [342, 584] width 13 height 13
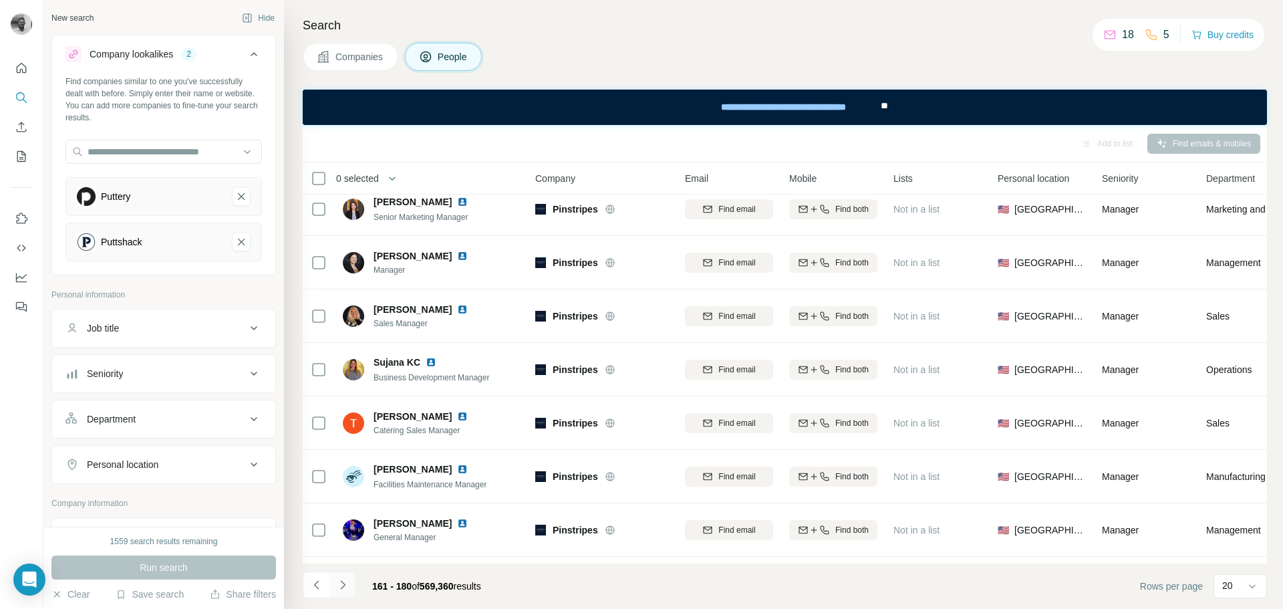
scroll to position [707, 0]
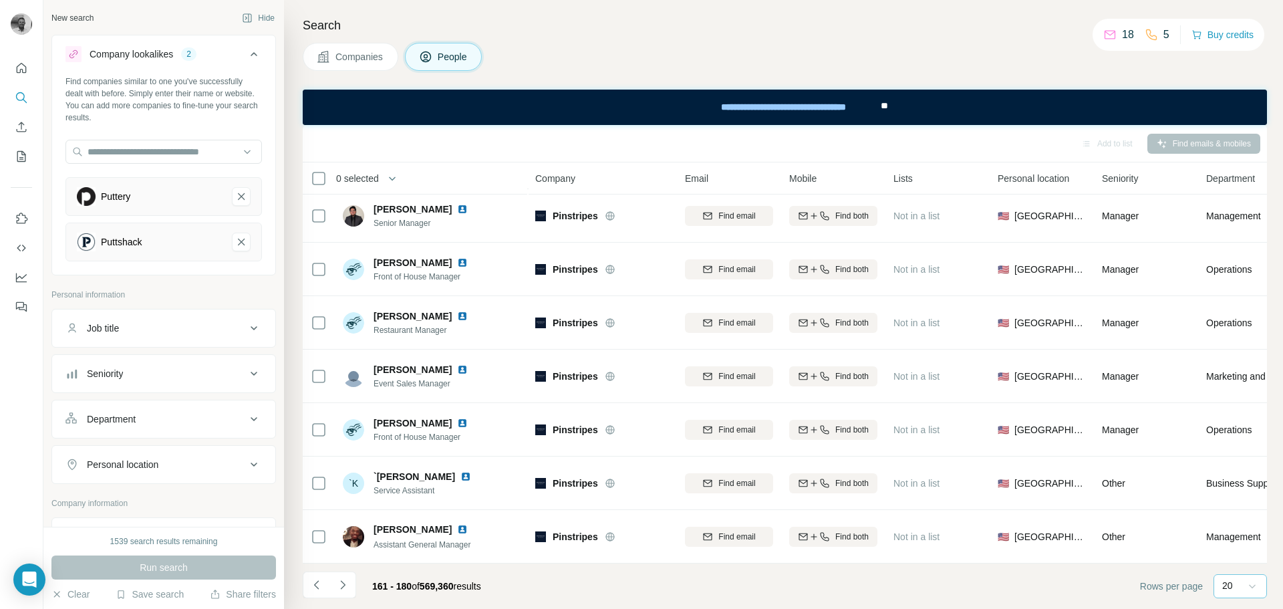
click at [1251, 585] on icon at bounding box center [1251, 585] width 13 height 13
click at [1228, 486] on p "60" at bounding box center [1230, 483] width 11 height 13
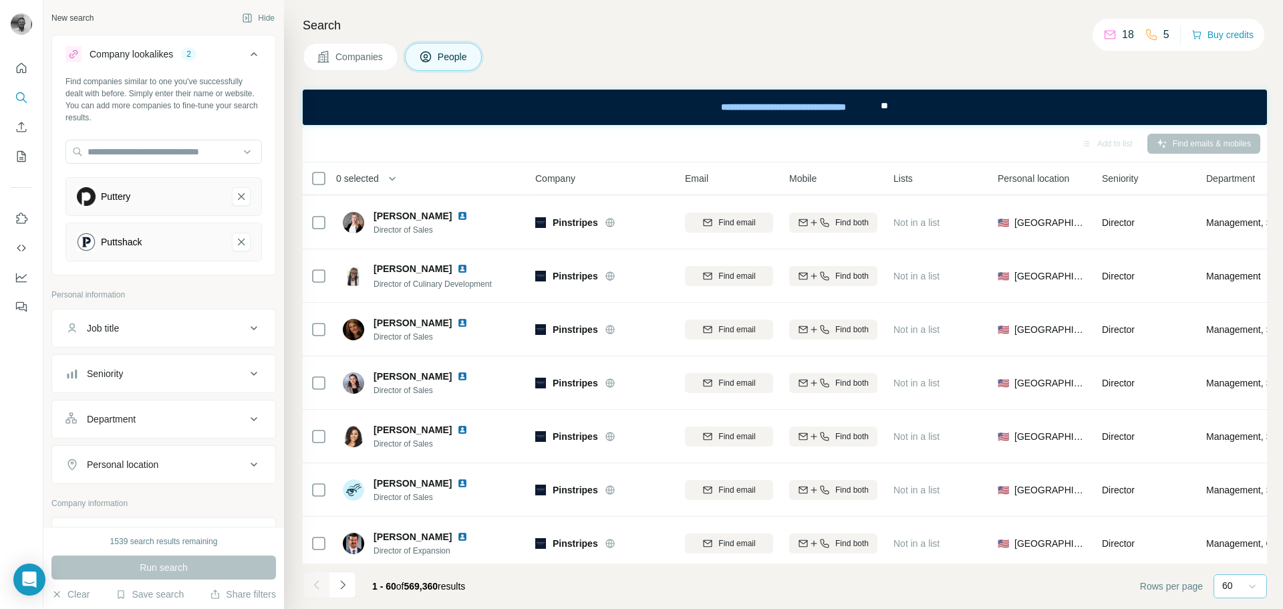
scroll to position [2845, 0]
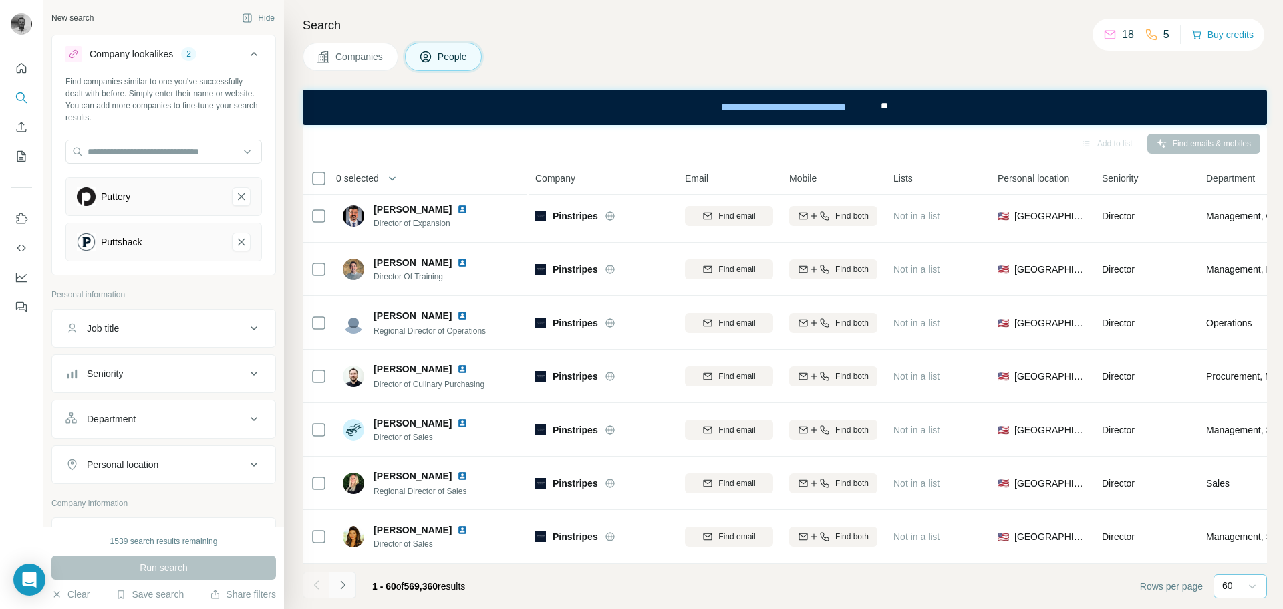
click at [345, 583] on icon "Navigate to next page" at bounding box center [342, 584] width 13 height 13
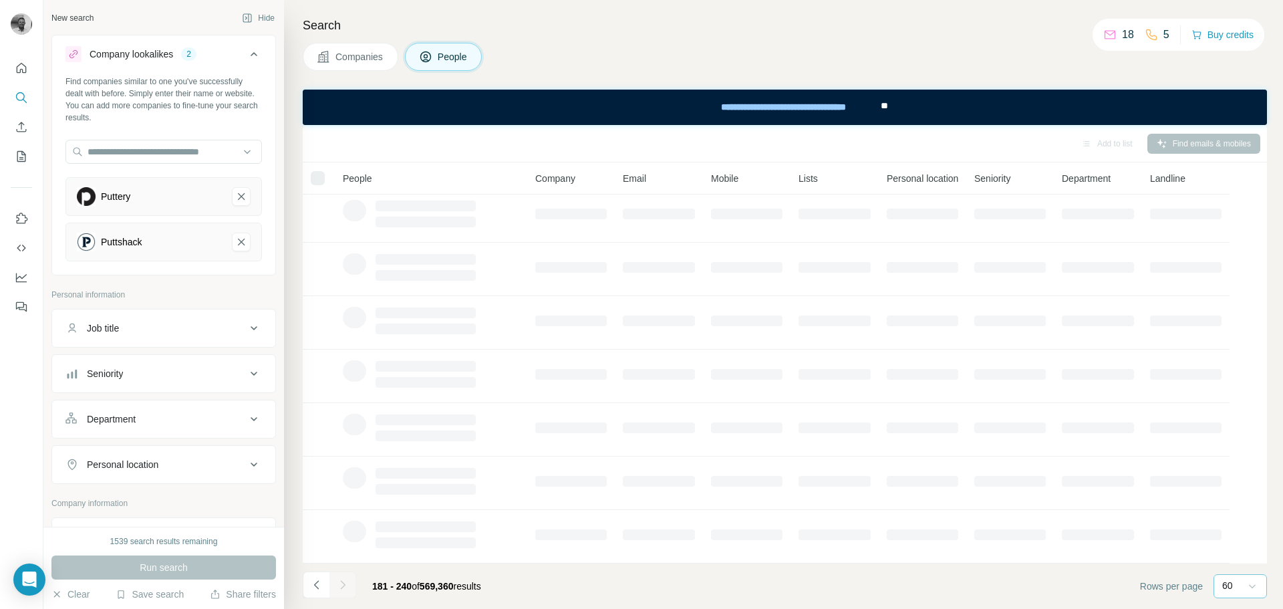
scroll to position [172, 0]
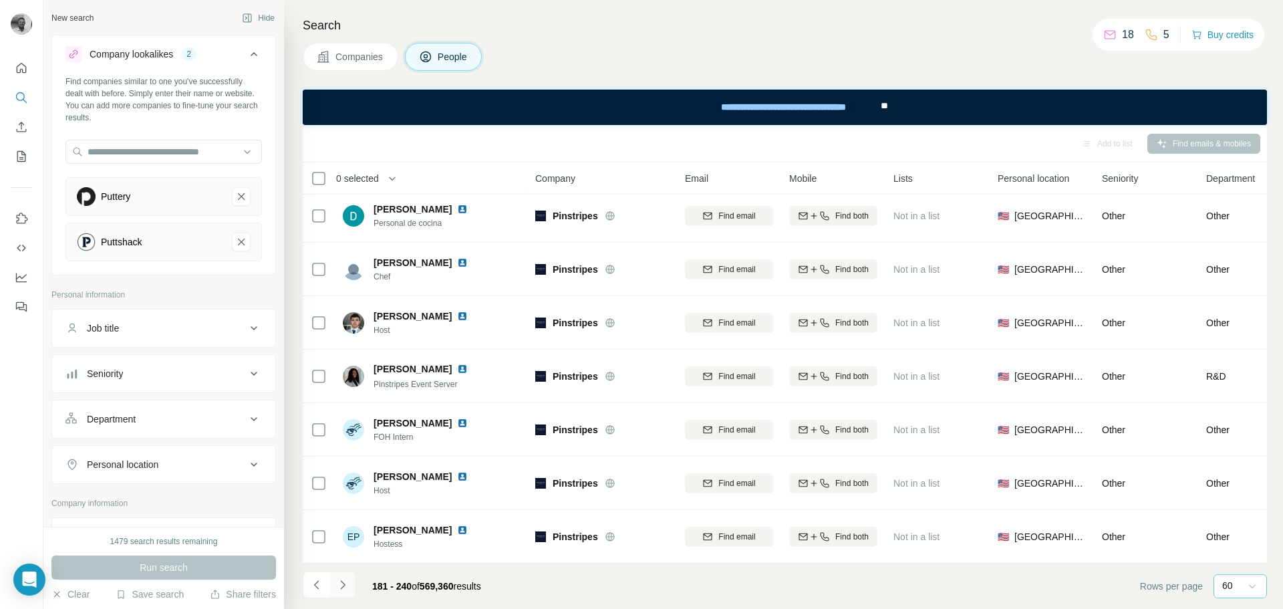
click at [345, 583] on icon "Navigate to next page" at bounding box center [342, 584] width 13 height 13
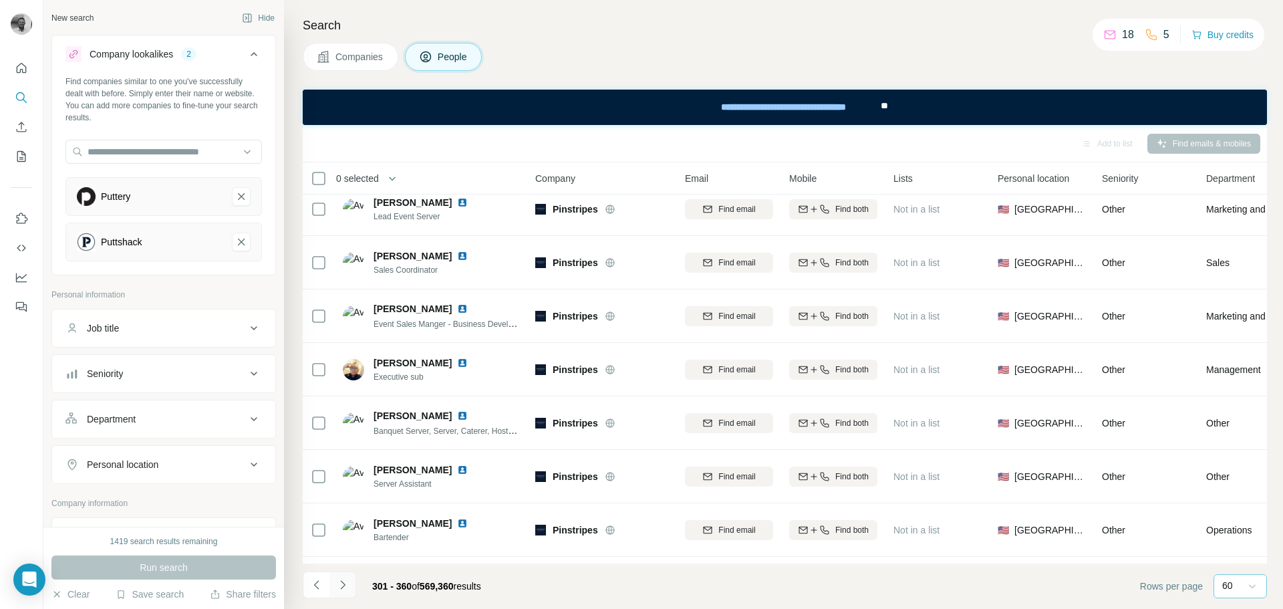
scroll to position [2845, 0]
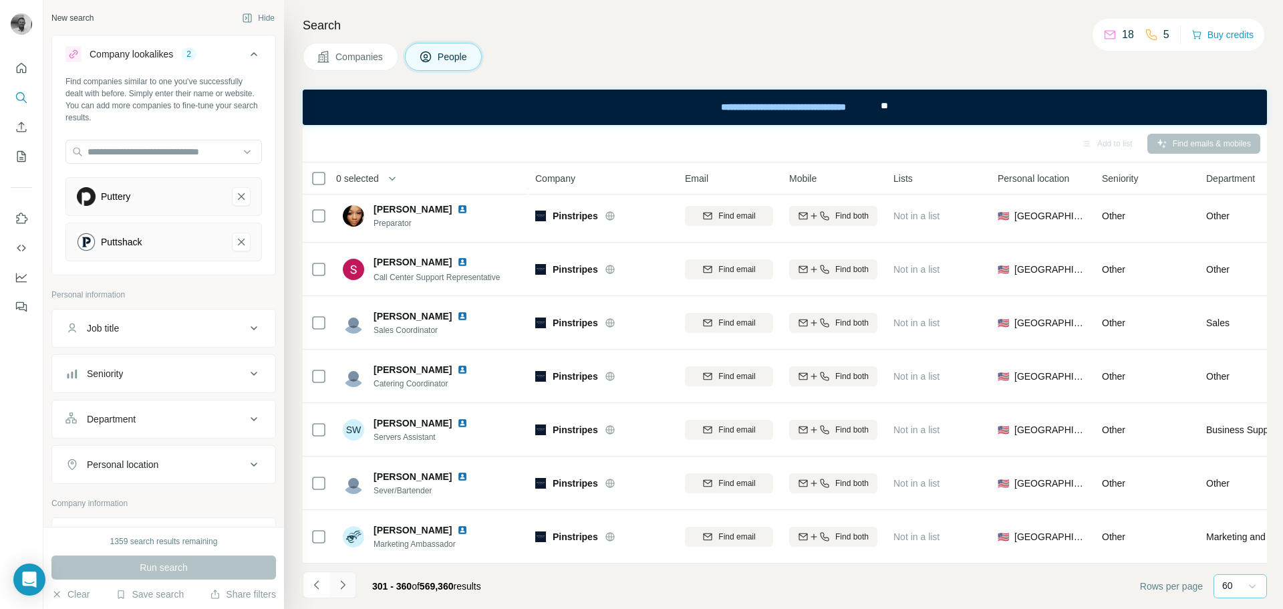
click at [345, 583] on icon "Navigate to next page" at bounding box center [342, 584] width 13 height 13
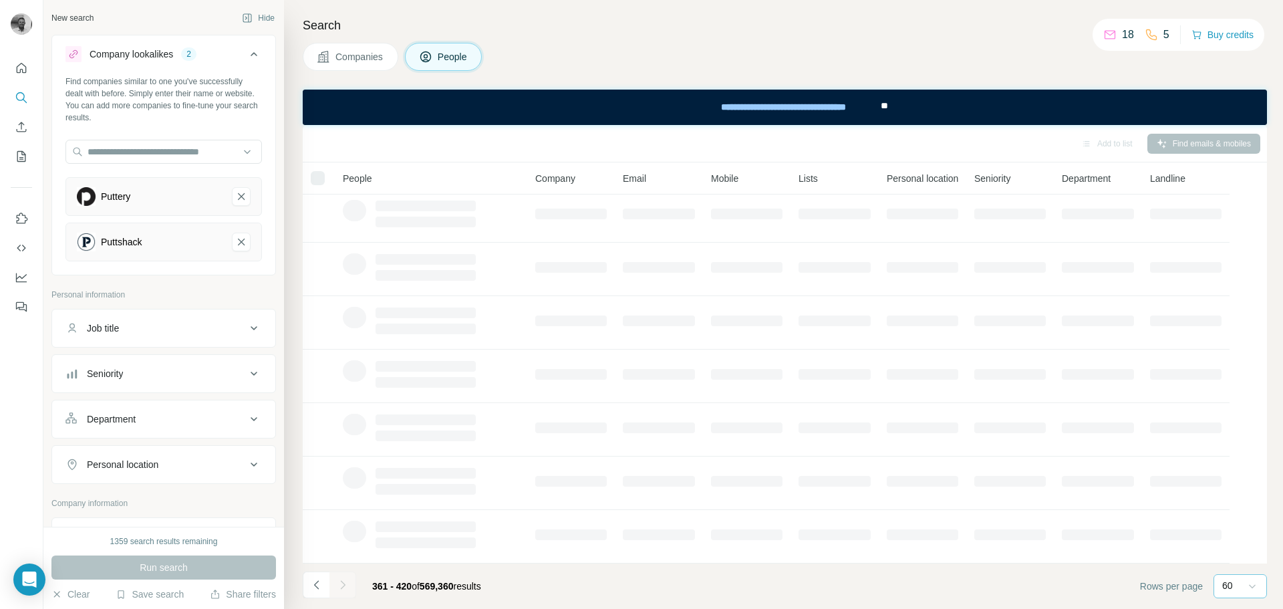
scroll to position [172, 0]
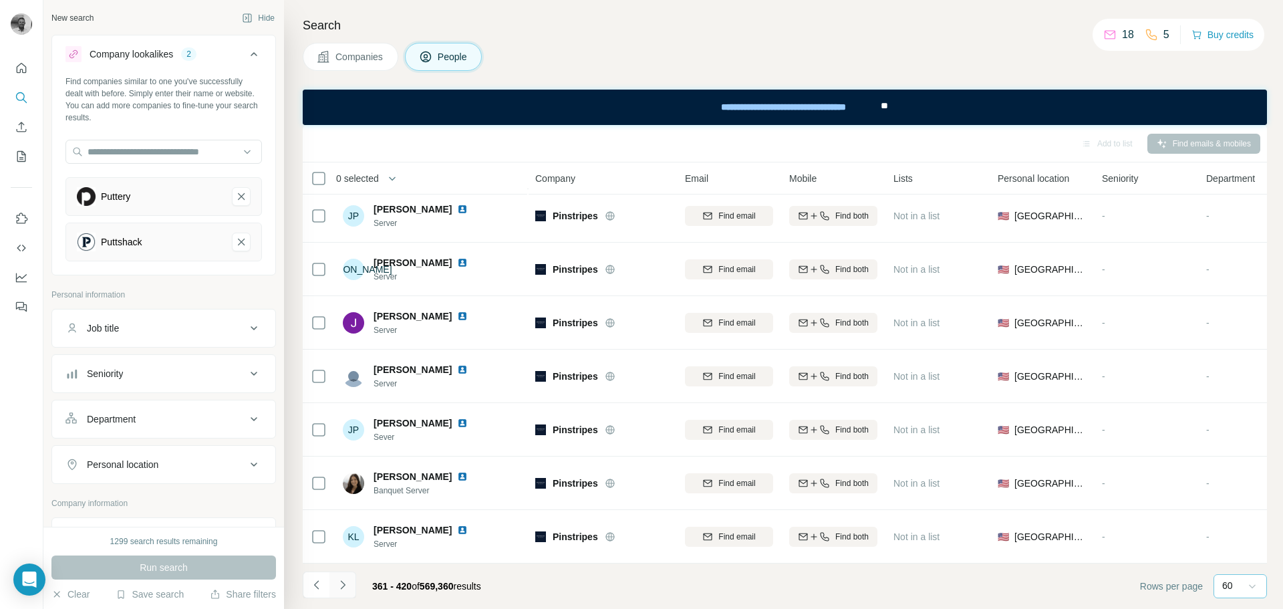
click at [345, 583] on icon "Navigate to next page" at bounding box center [342, 584] width 13 height 13
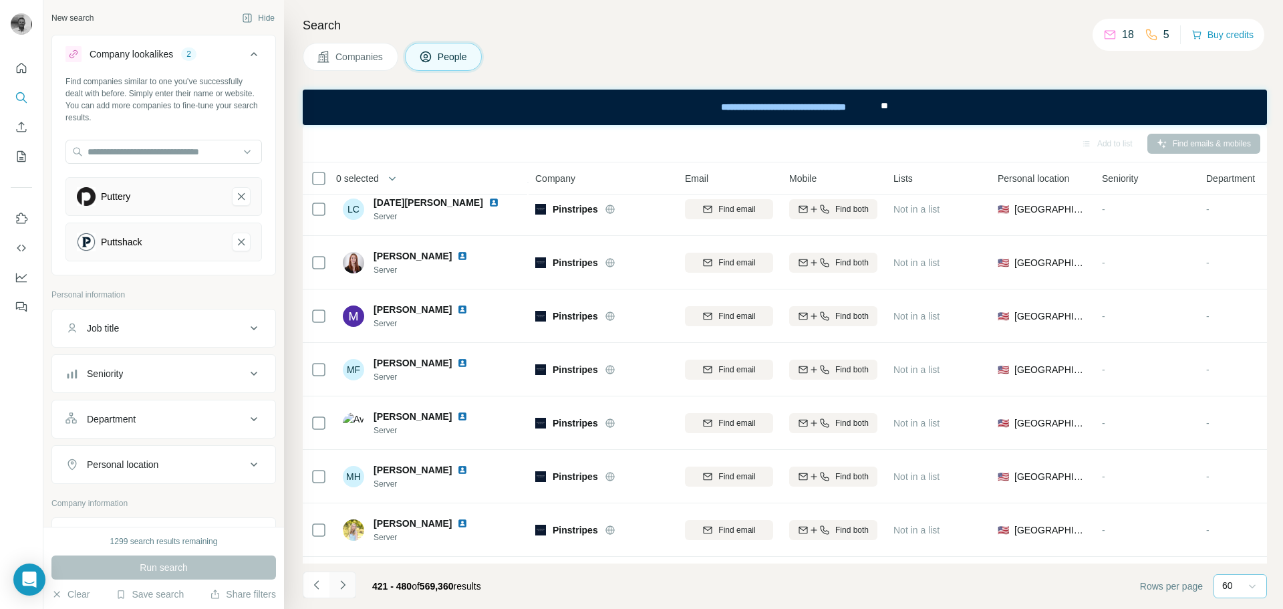
scroll to position [2845, 0]
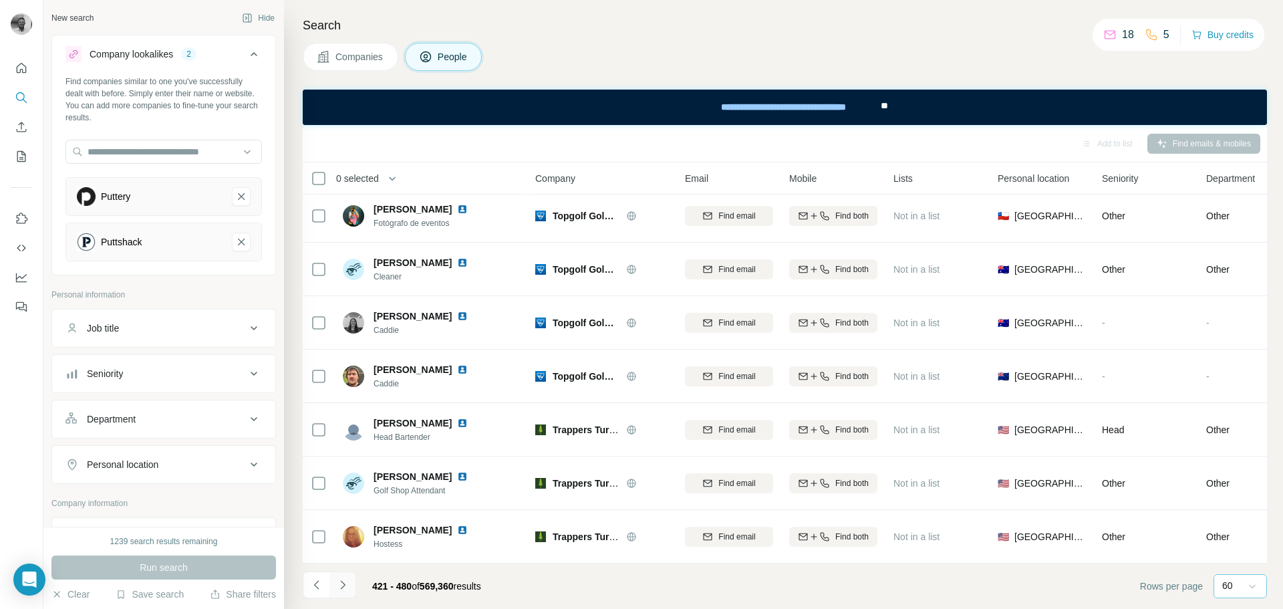
click at [344, 583] on icon "Navigate to next page" at bounding box center [342, 584] width 13 height 13
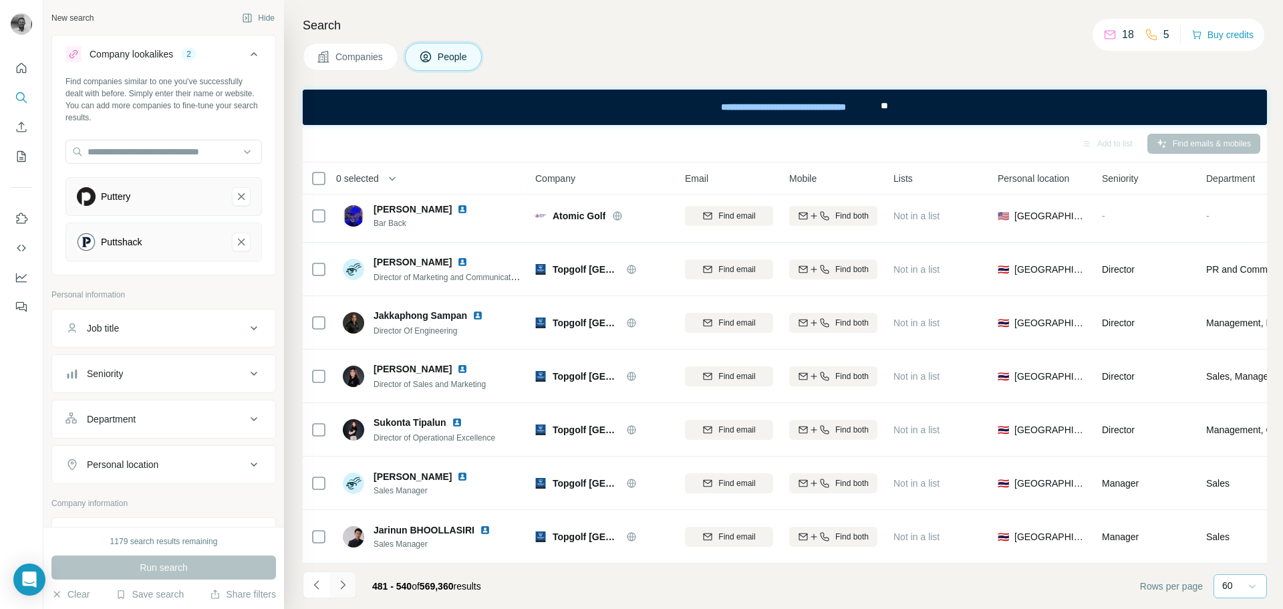
click at [344, 583] on icon "Navigate to next page" at bounding box center [342, 584] width 13 height 13
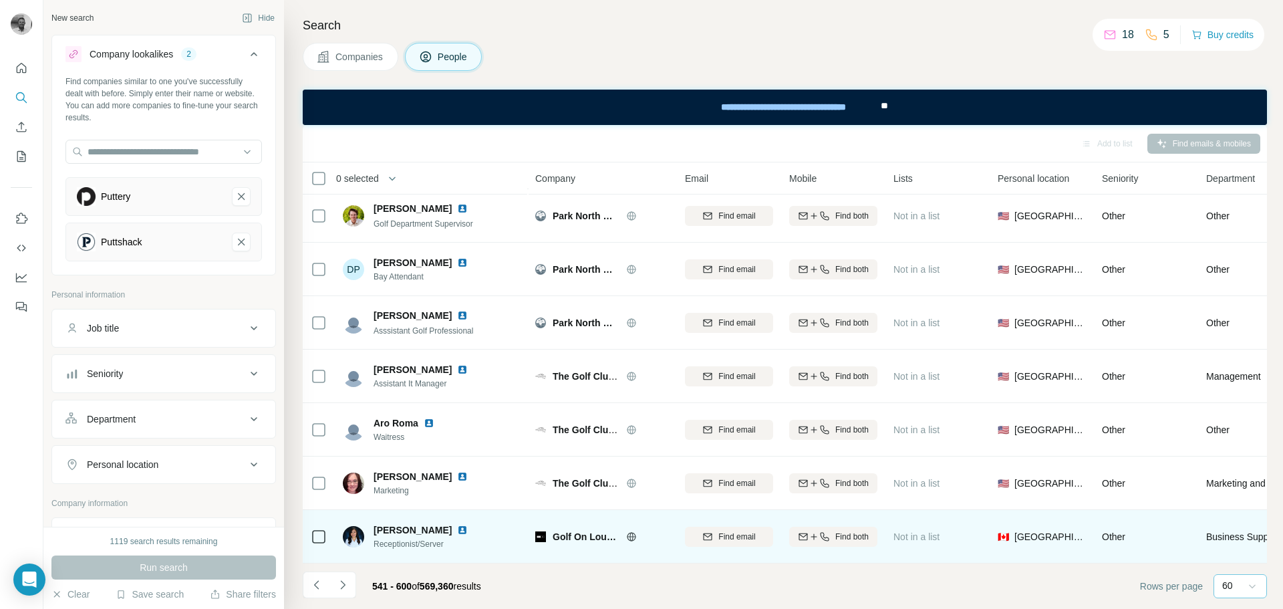
click at [579, 530] on span "Golf On Lounge" at bounding box center [586, 536] width 67 height 13
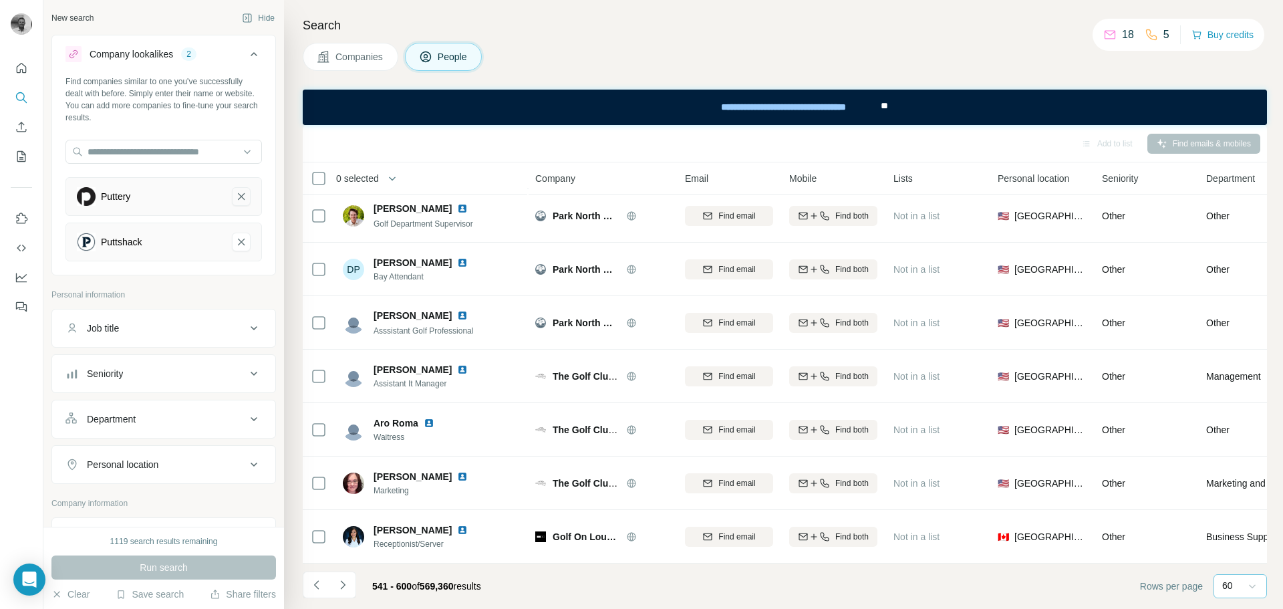
click at [235, 193] on icon "Puttery-remove-button" at bounding box center [241, 196] width 12 height 13
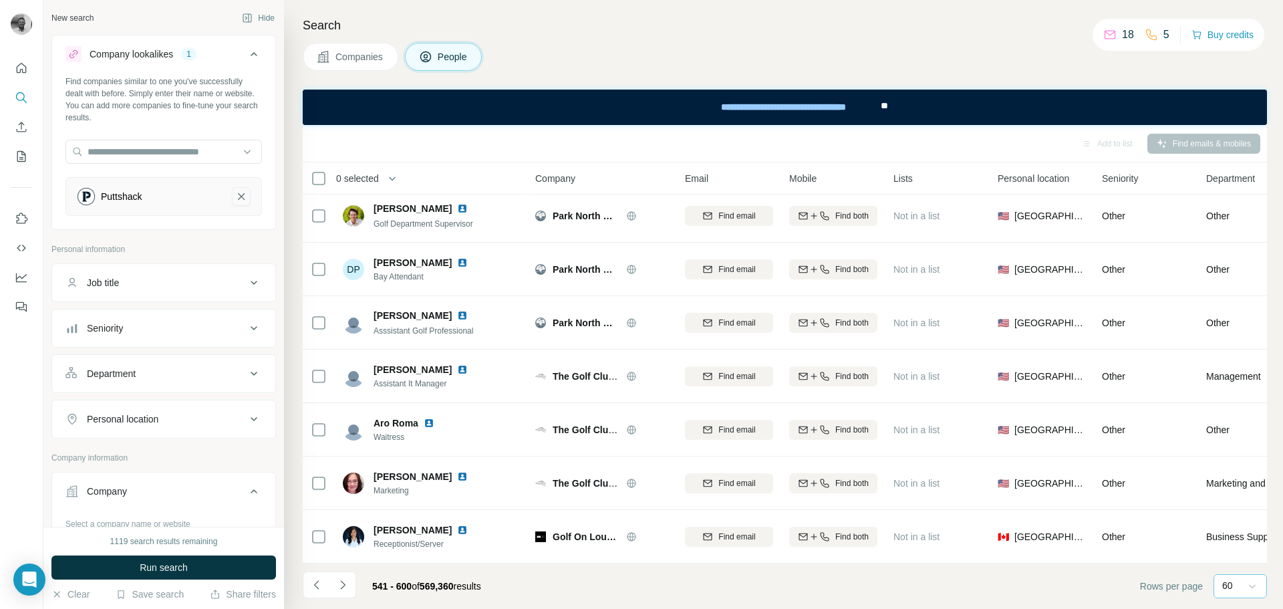
click at [235, 198] on icon "Puttshack-remove-button" at bounding box center [241, 196] width 12 height 13
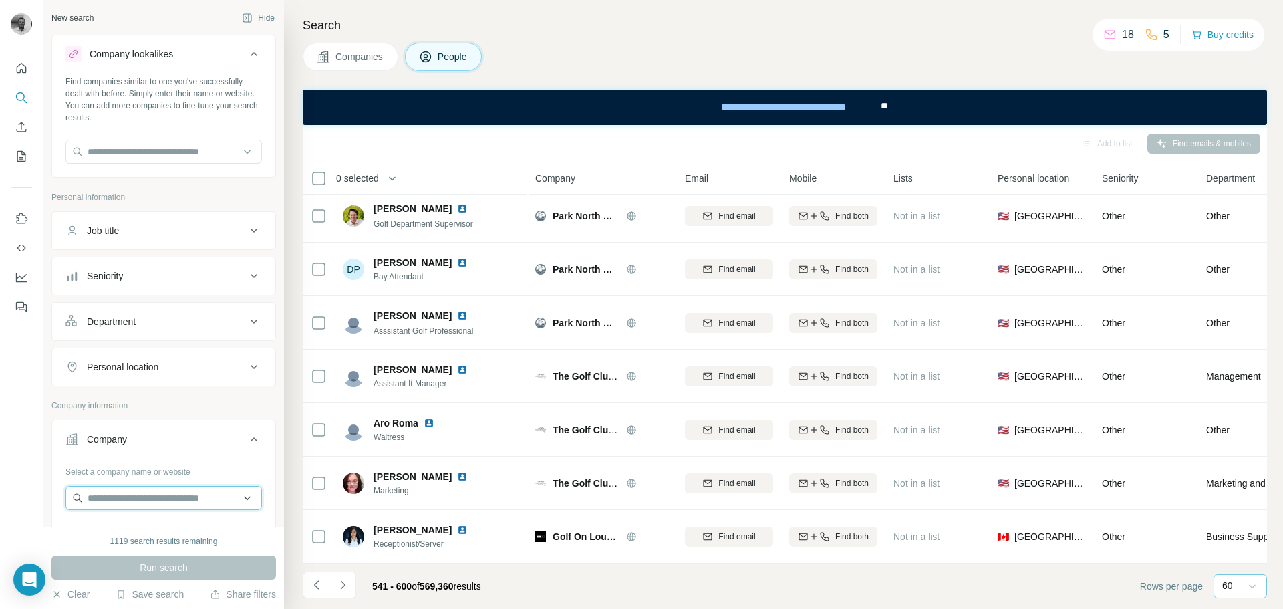
click at [152, 496] on input "text" at bounding box center [163, 498] width 196 height 24
click at [96, 498] on input "******" at bounding box center [163, 498] width 196 height 24
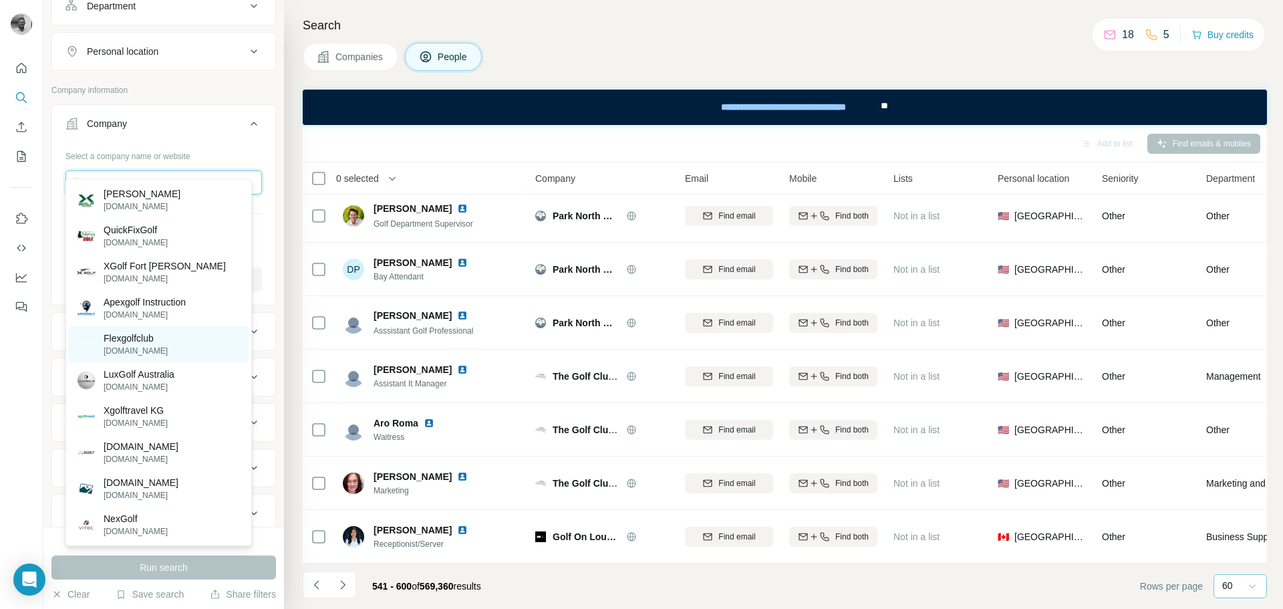
scroll to position [334, 0]
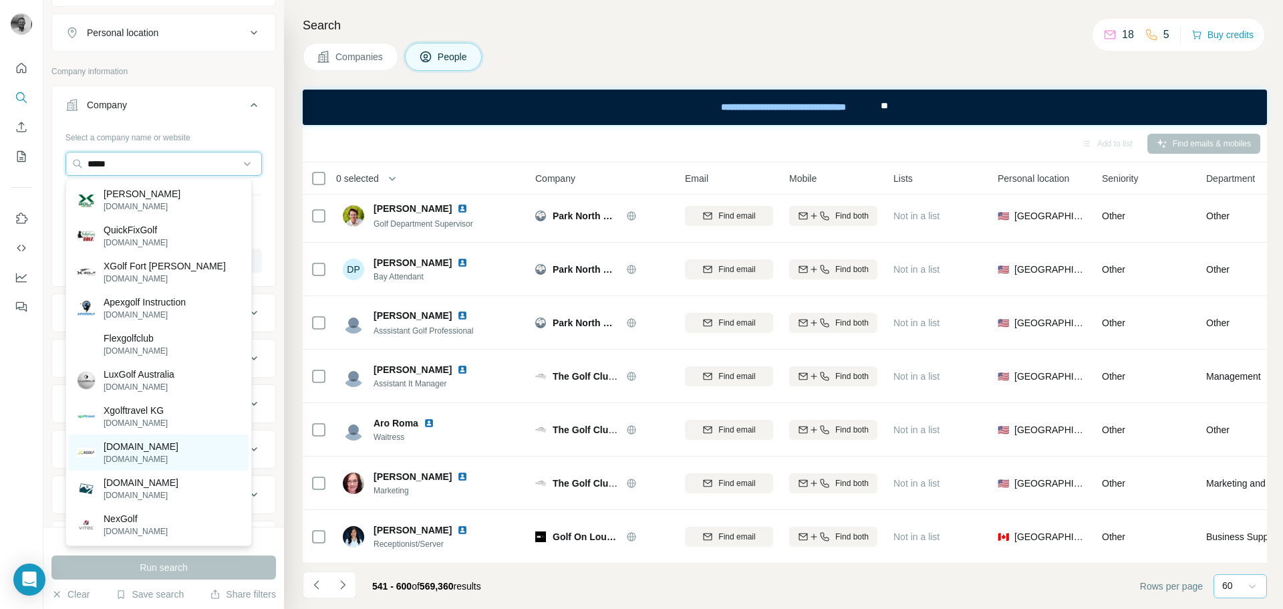
type input "*****"
click at [122, 446] on p "[DOMAIN_NAME]" at bounding box center [141, 446] width 75 height 13
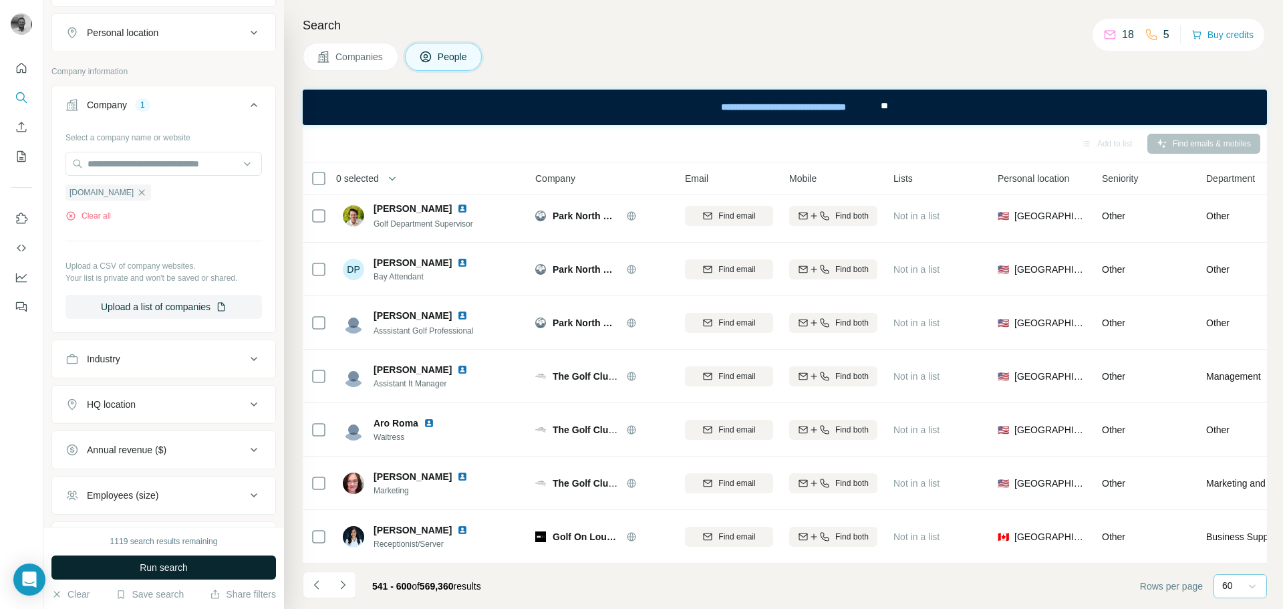
click at [156, 565] on span "Run search" at bounding box center [164, 567] width 48 height 13
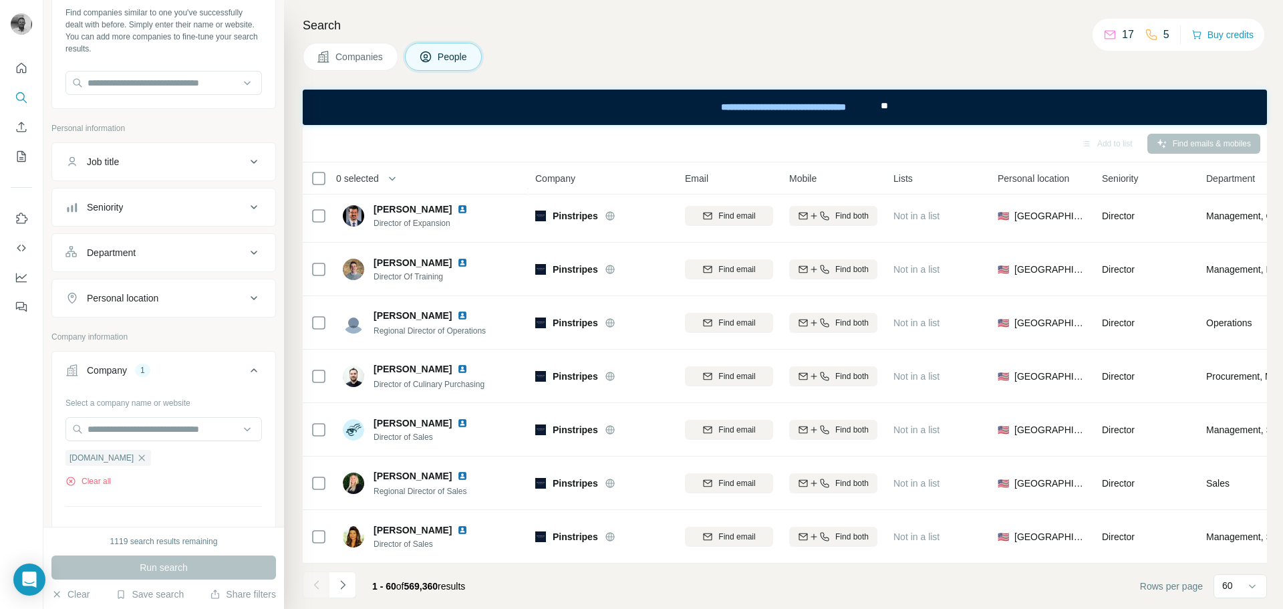
scroll to position [134, 0]
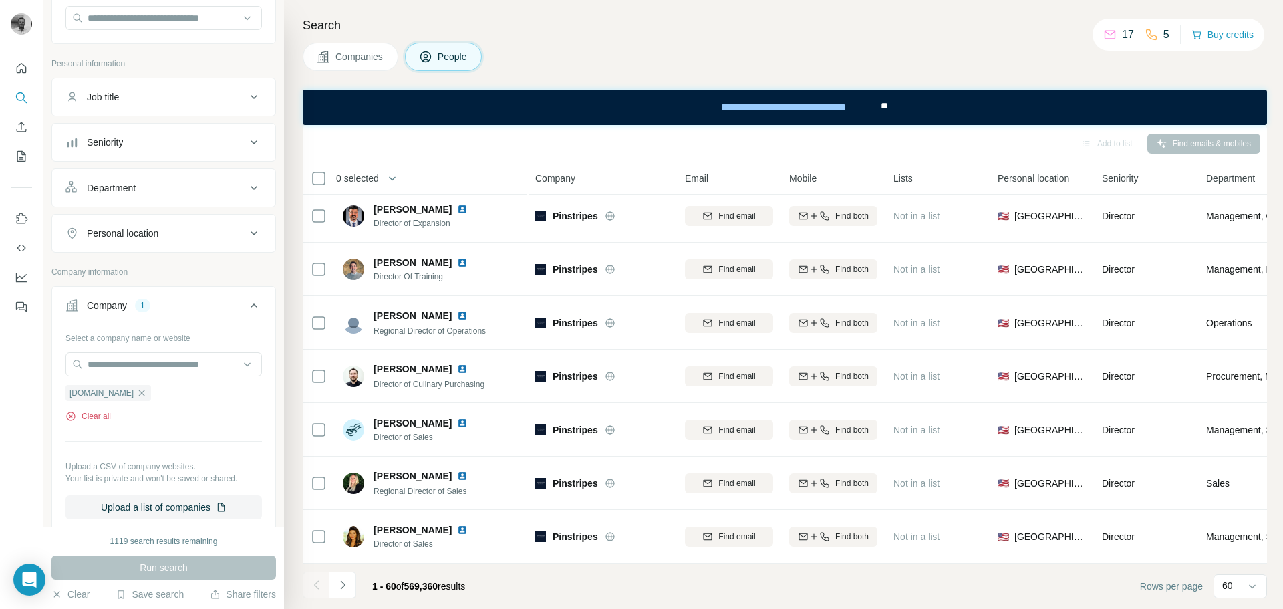
click at [94, 416] on button "Clear all" at bounding box center [87, 416] width 45 height 12
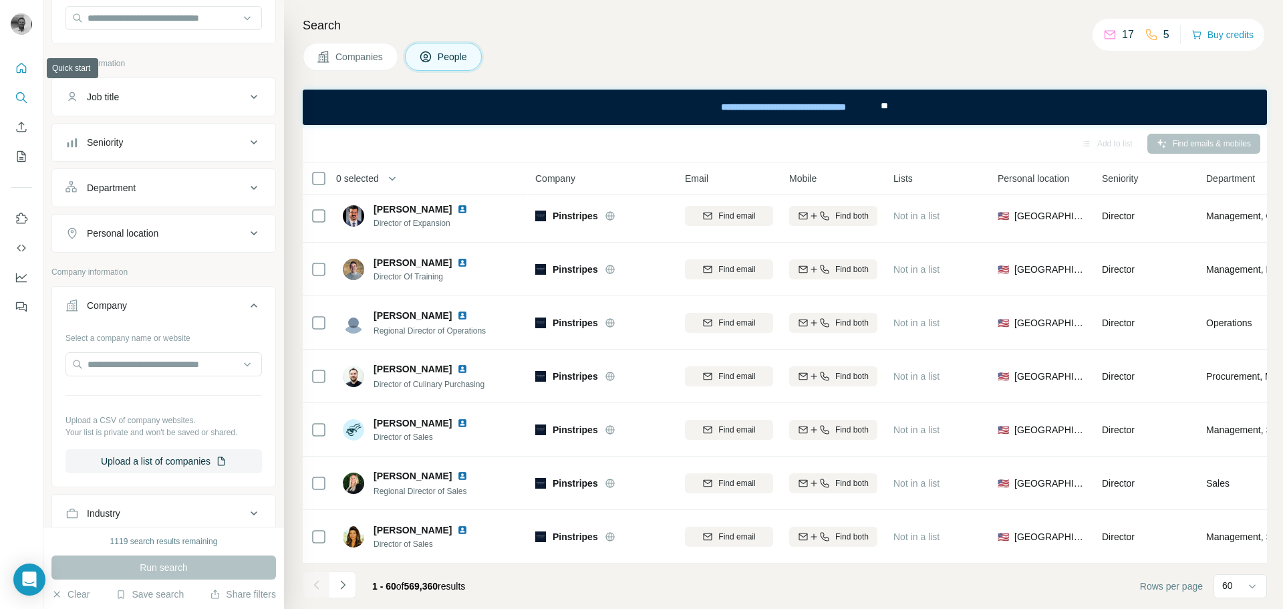
click at [20, 67] on icon "Quick start" at bounding box center [21, 67] width 13 height 13
